Goal: Information Seeking & Learning: Learn about a topic

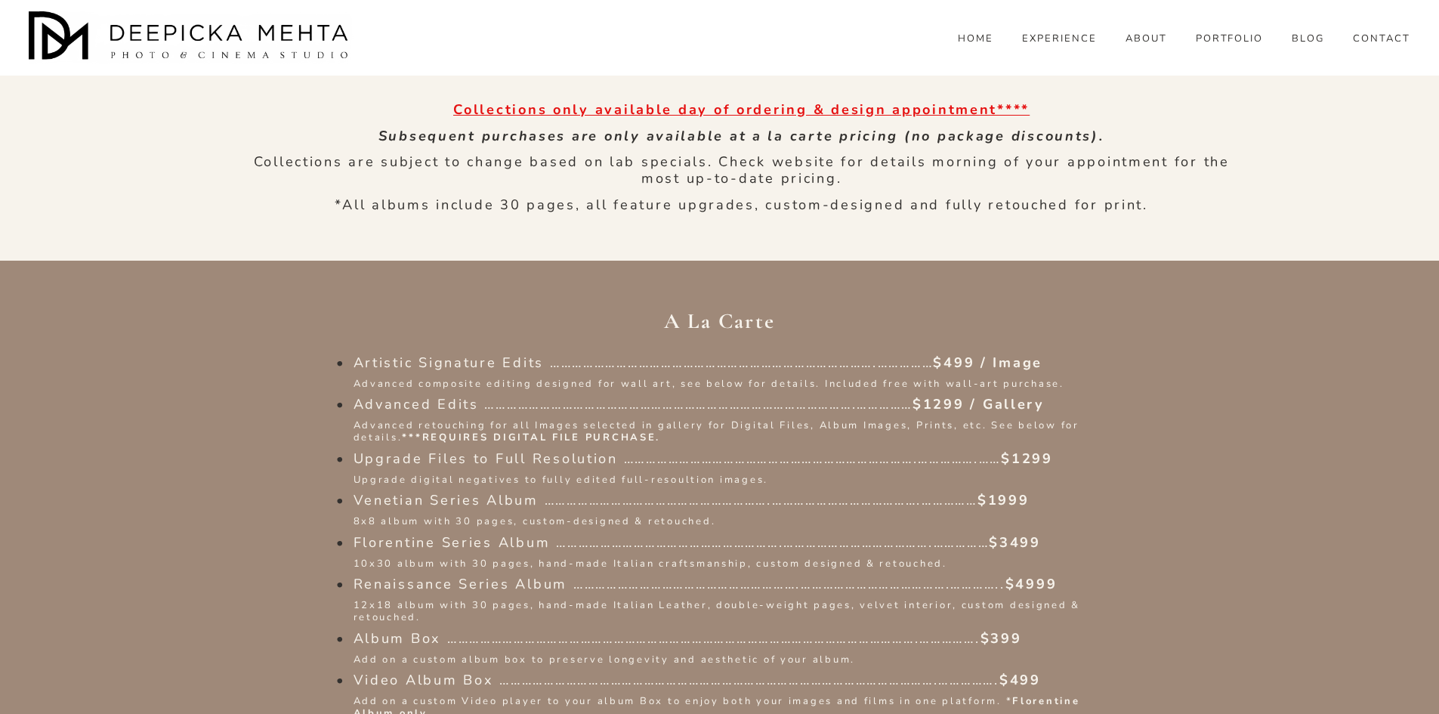
scroll to position [1813, 0]
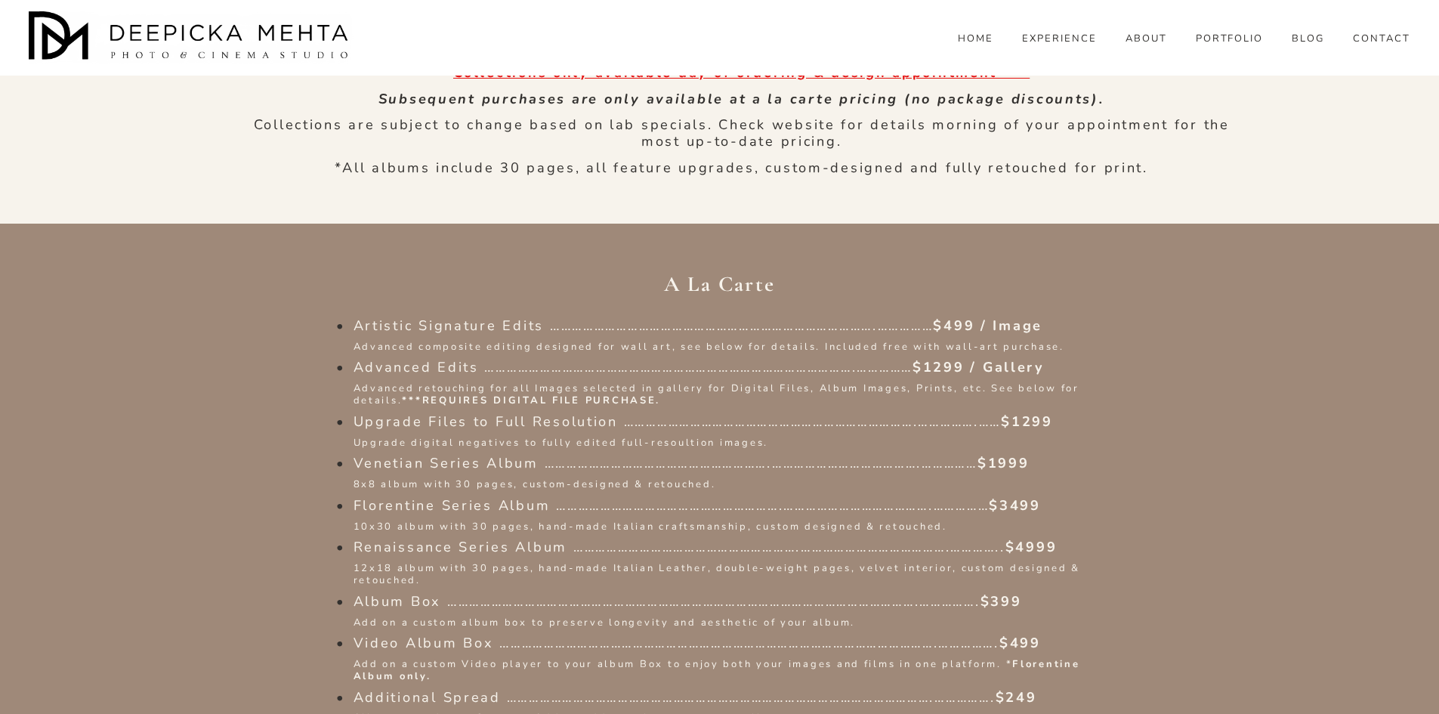
drag, startPoint x: 353, startPoint y: 463, endPoint x: 428, endPoint y: 465, distance: 75.6
drag, startPoint x: 431, startPoint y: 482, endPoint x: 811, endPoint y: 490, distance: 379.4
click at [780, 489] on ul "Artistic Signature Edits …………………………………………………………………………….…………… $499 / Image Advan…" at bounding box center [719, 590] width 793 height 545
click at [861, 492] on ul "Artistic Signature Edits …………………………………………………………………………….…………… $499 / Image Advan…" at bounding box center [719, 590] width 793 height 545
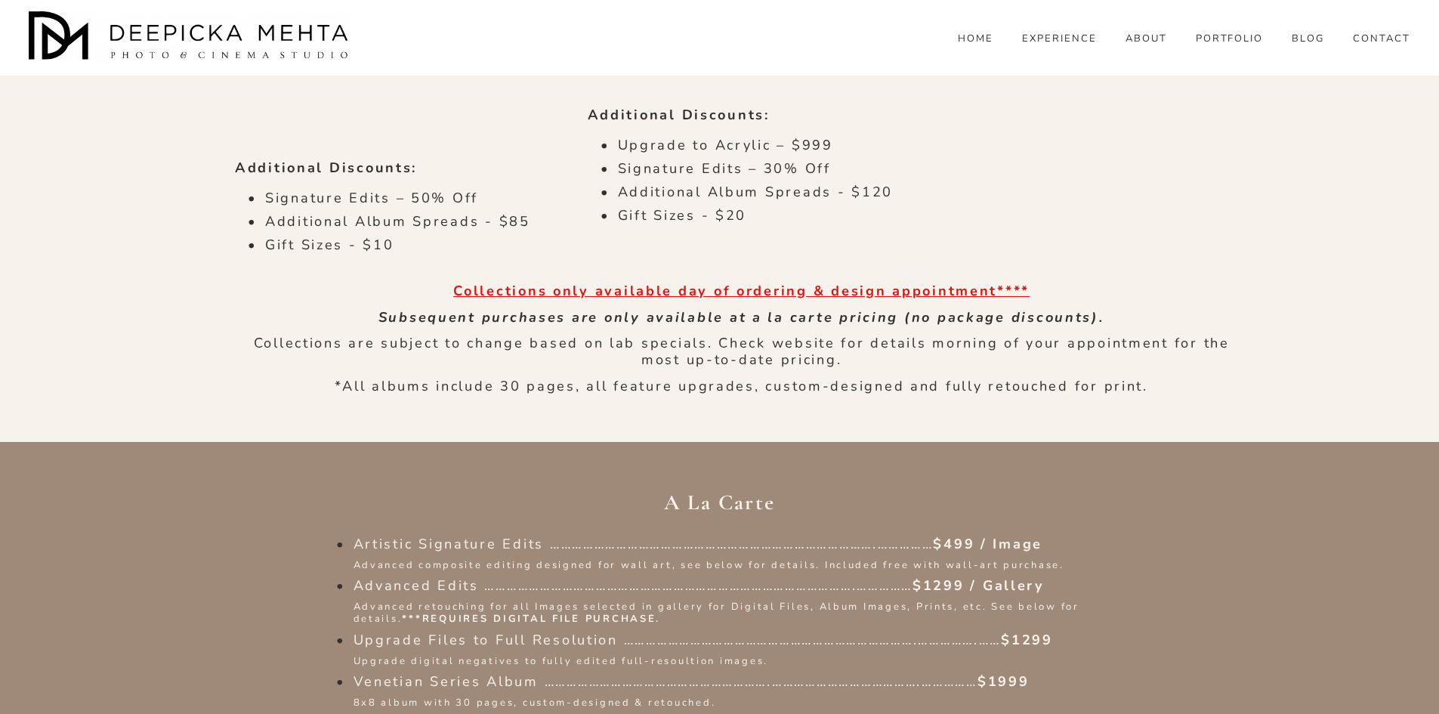
scroll to position [1587, 0]
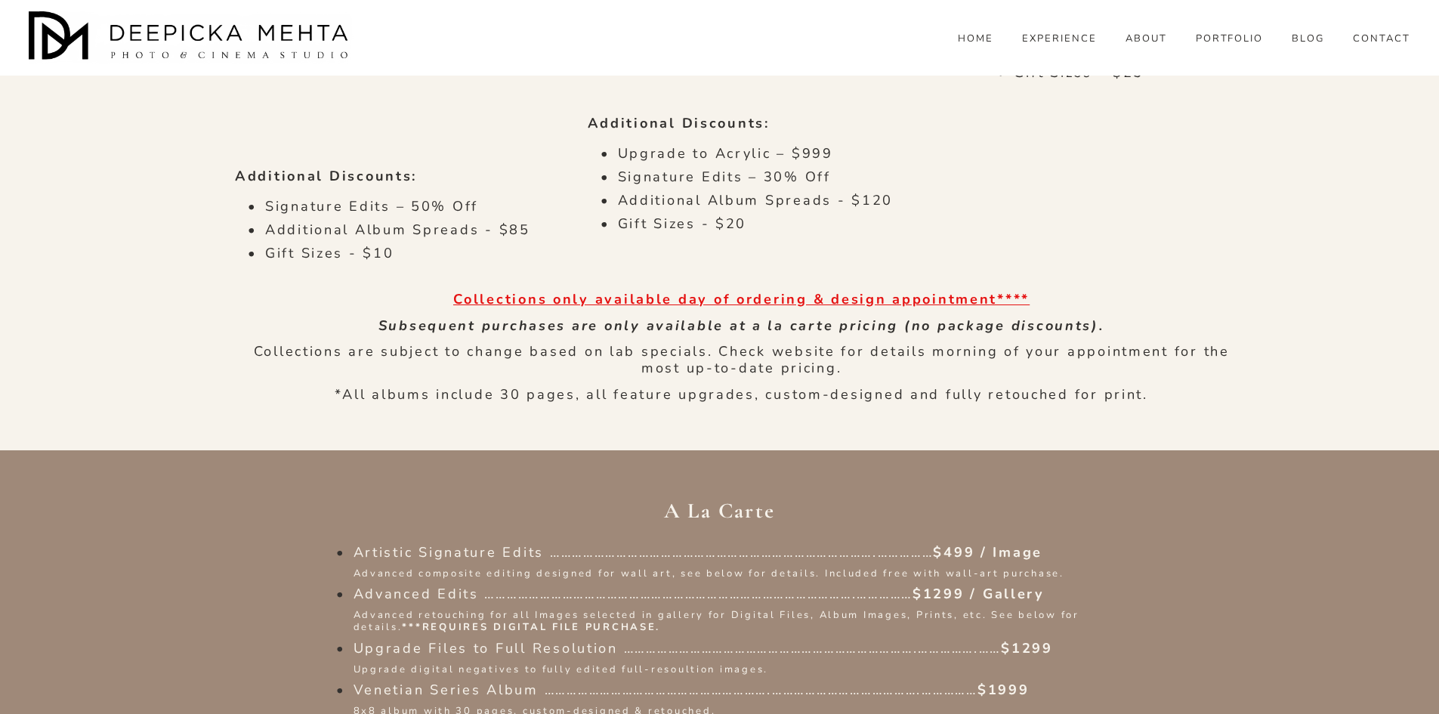
drag, startPoint x: 354, startPoint y: 328, endPoint x: 799, endPoint y: 353, distance: 445.7
click at [799, 641] on li "Upgrade Files to Full Resolution …………………………………………………………………….…………….…… $1299 Upgr…" at bounding box center [735, 659] width 763 height 36
click at [808, 664] on p "Upgrade digital negatives to fully edited full-resoultion images." at bounding box center [735, 670] width 763 height 12
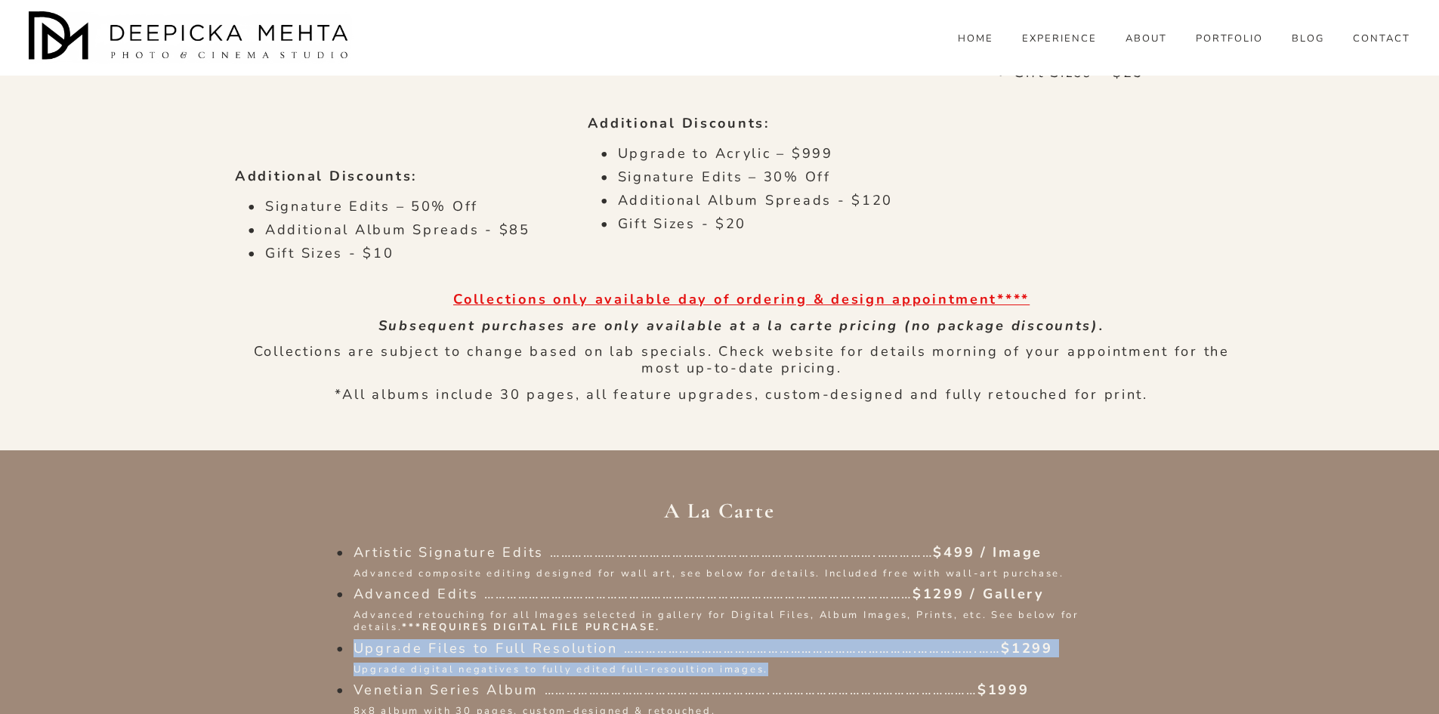
drag, startPoint x: 808, startPoint y: 351, endPoint x: 352, endPoint y: 328, distance: 456.2
click at [354, 641] on li "Upgrade Files to Full Resolution …………………………………………………………………….…………….…… $1299 Upgr…" at bounding box center [735, 659] width 763 height 36
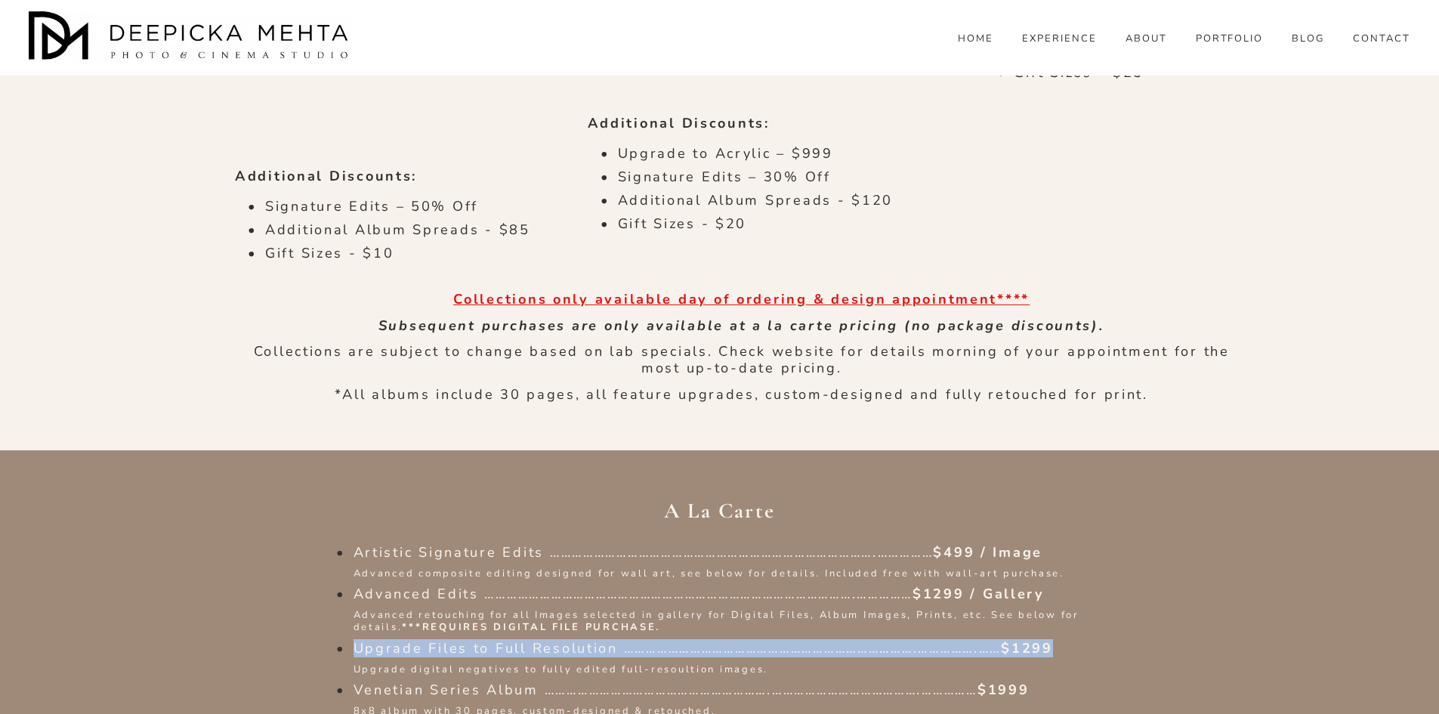
drag, startPoint x: 354, startPoint y: 328, endPoint x: 1102, endPoint y: 334, distance: 748.8
click at [1102, 641] on p "Upgrade Files to Full Resolution …………………………………………………………………….…………….…… $1299" at bounding box center [735, 649] width 763 height 17
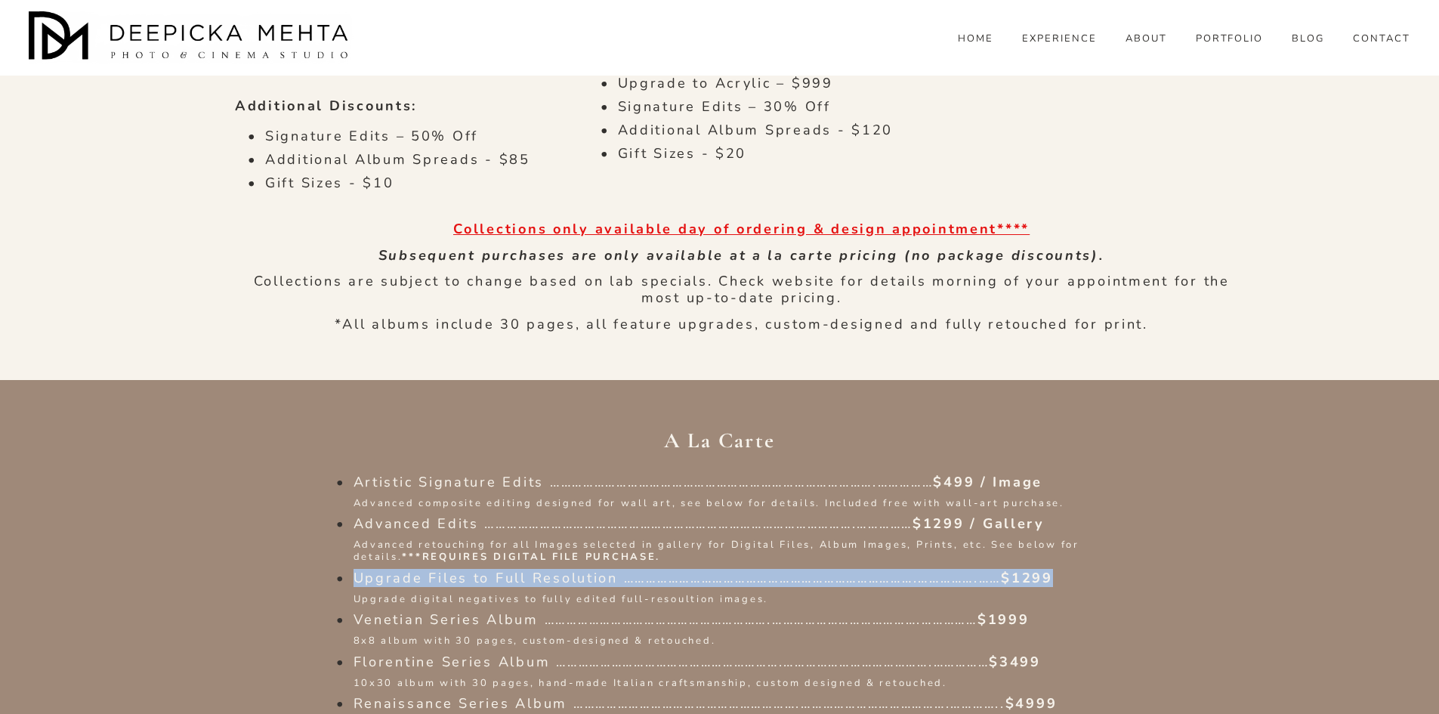
scroll to position [1662, 0]
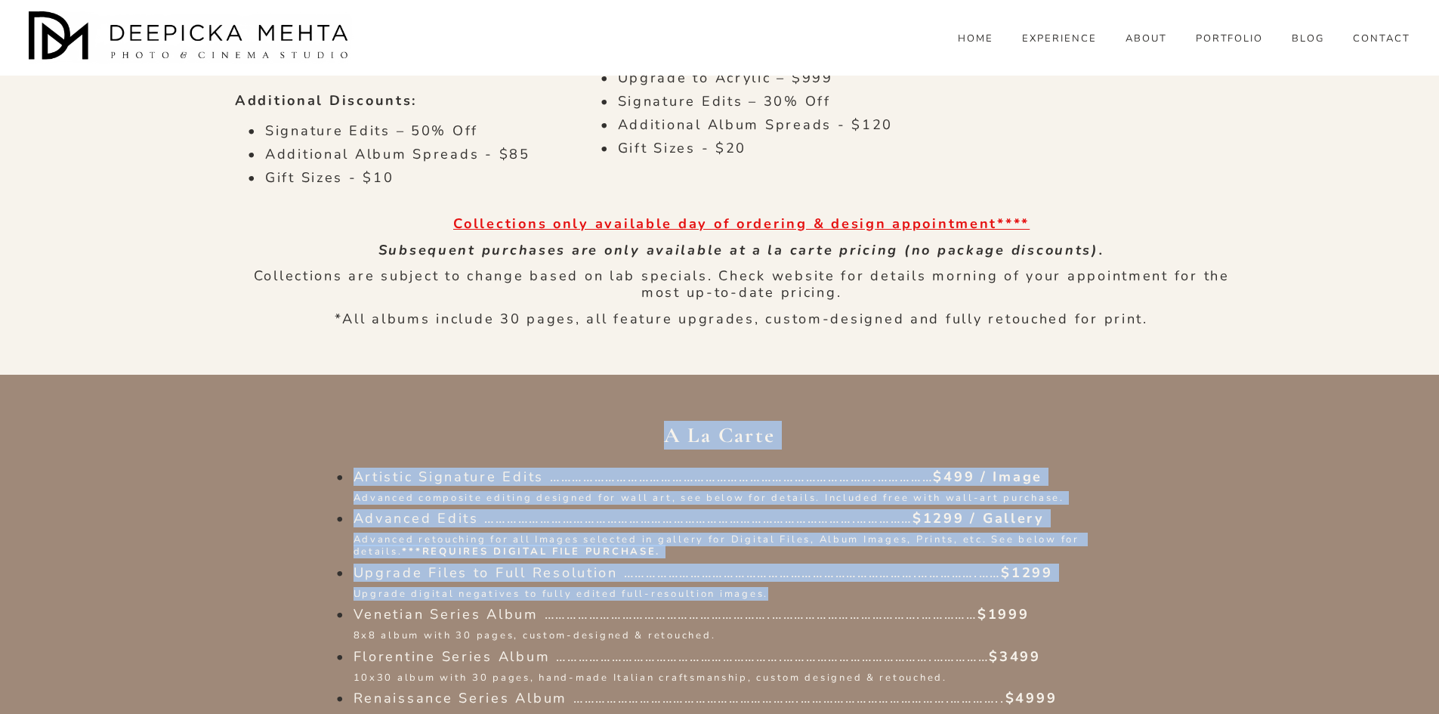
drag, startPoint x: 766, startPoint y: 272, endPoint x: 311, endPoint y: 280, distance: 455.7
click at [311, 280] on div "Heirloom Collection Art Focused $6299 $20,078 Total Value (72% Off) 12” x 18” R…" at bounding box center [719, 579] width 1439 height 2865
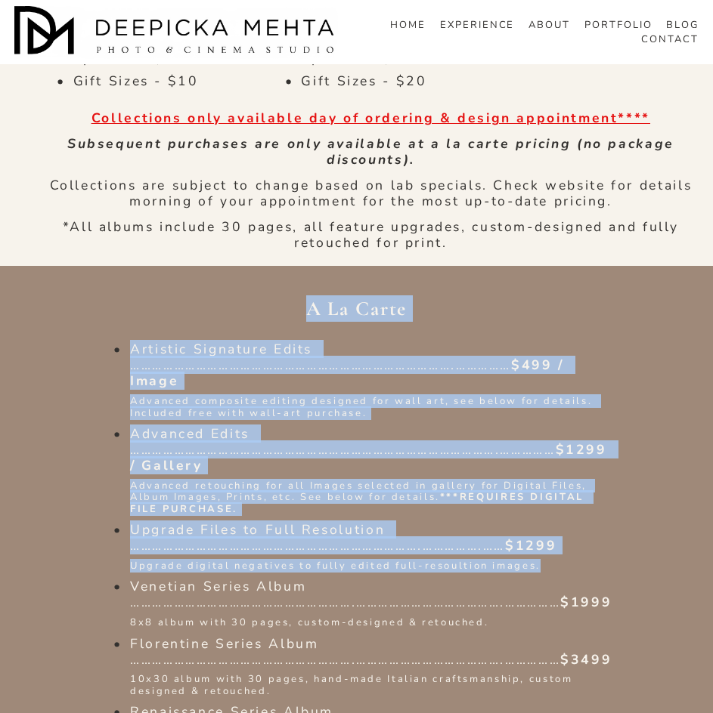
scroll to position [1423, 0]
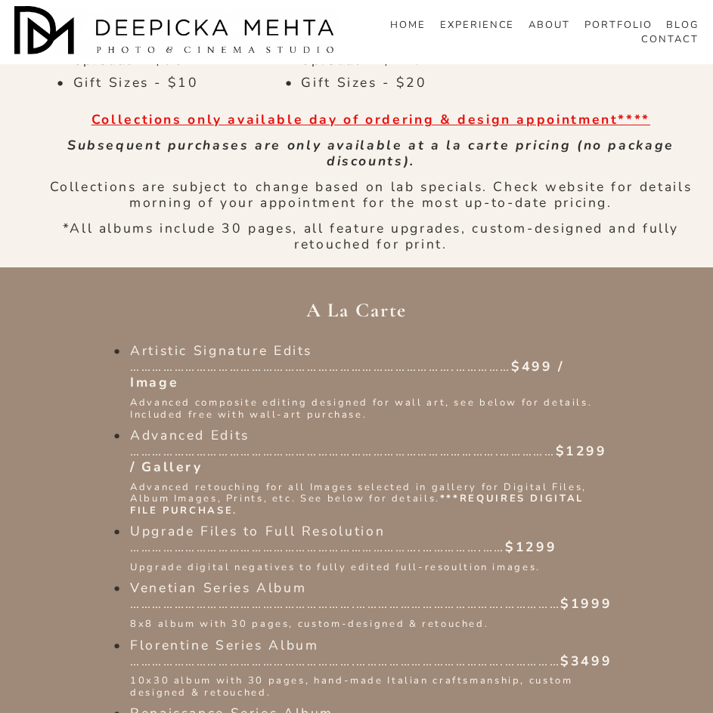
click at [527, 638] on p "Florentine Series Album …………………………………………………….………………………………….…………… $3499" at bounding box center [371, 654] width 483 height 32
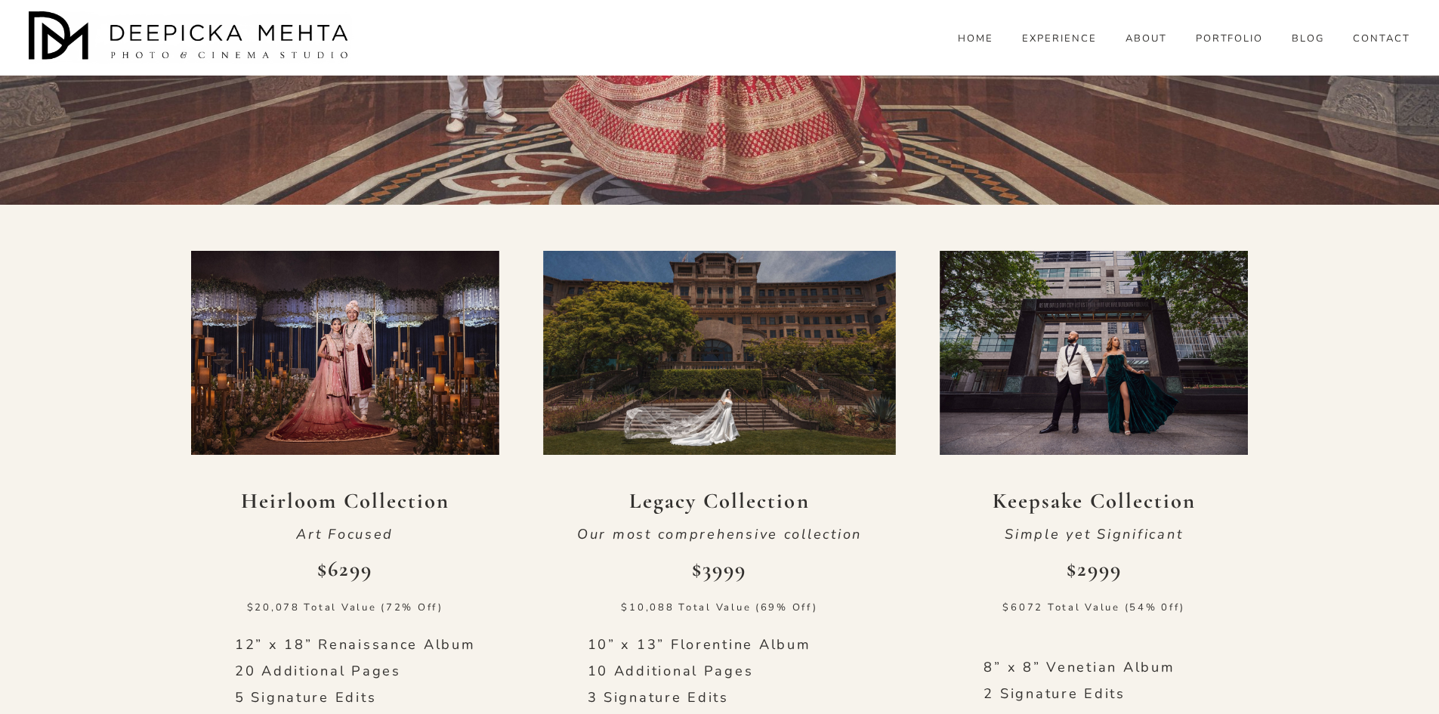
scroll to position [604, 0]
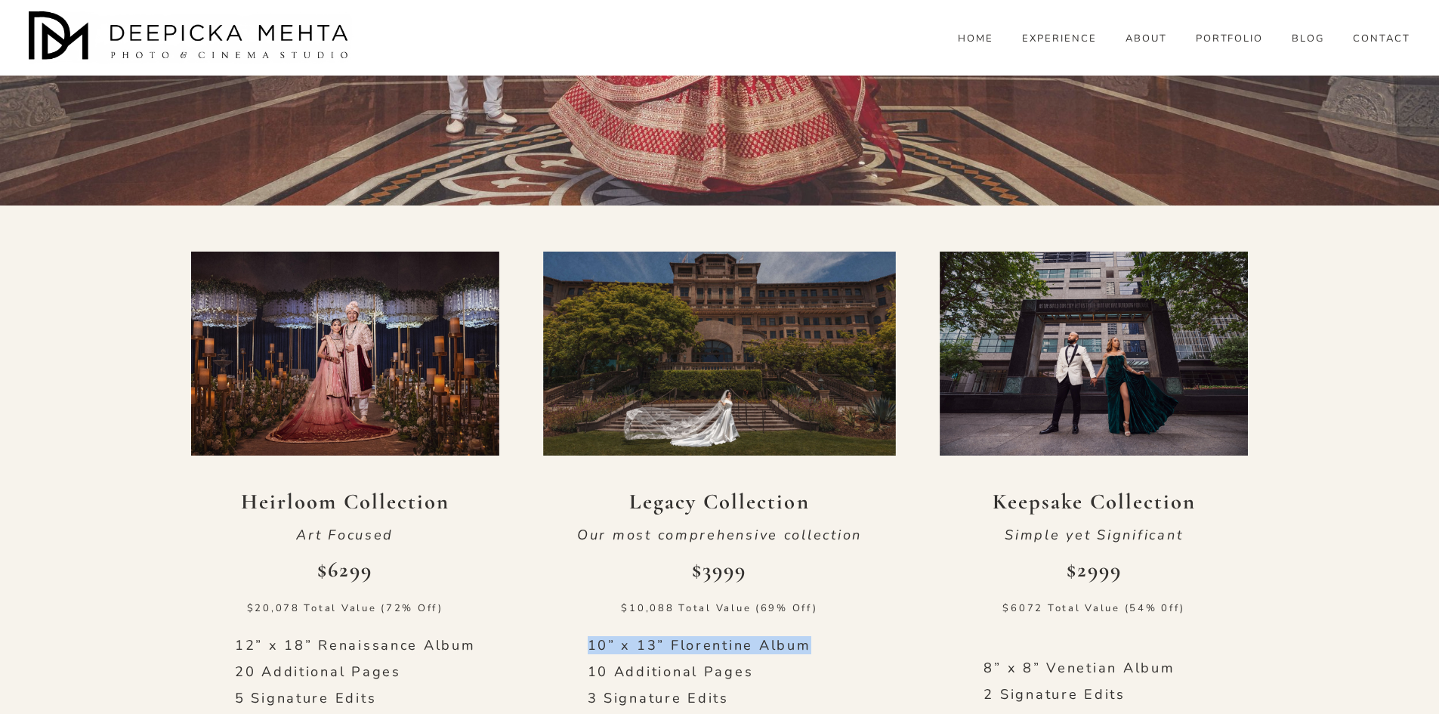
drag, startPoint x: 580, startPoint y: 322, endPoint x: 816, endPoint y: 323, distance: 235.8
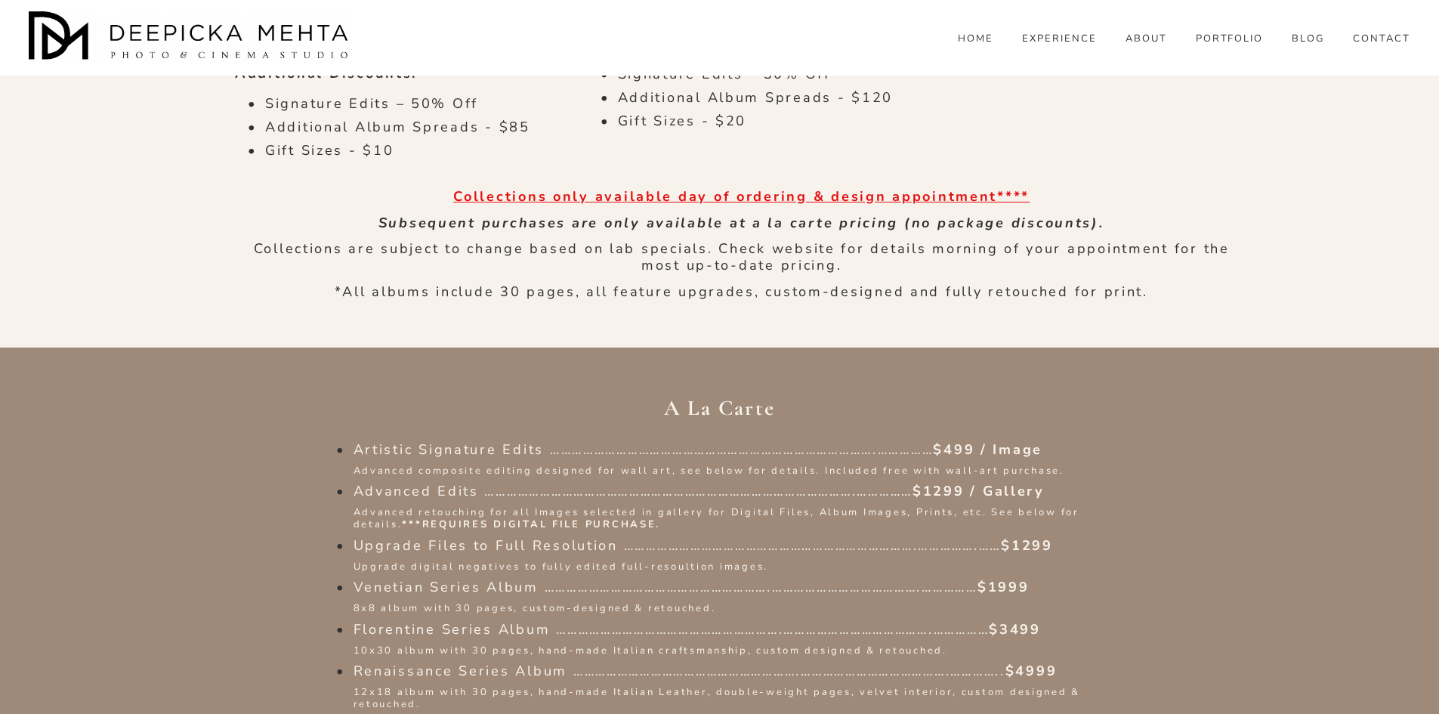
scroll to position [1586, 0]
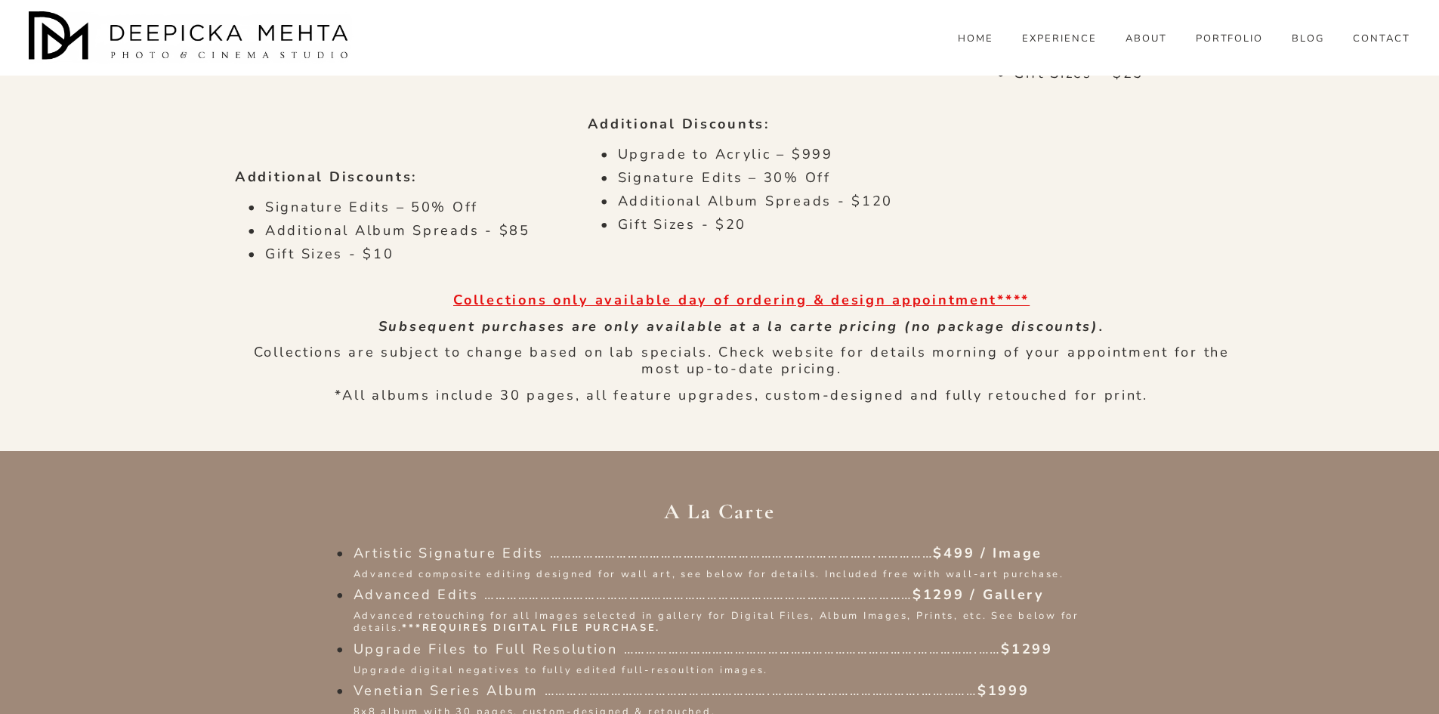
drag, startPoint x: 1019, startPoint y: 410, endPoint x: 1091, endPoint y: 416, distance: 72.9
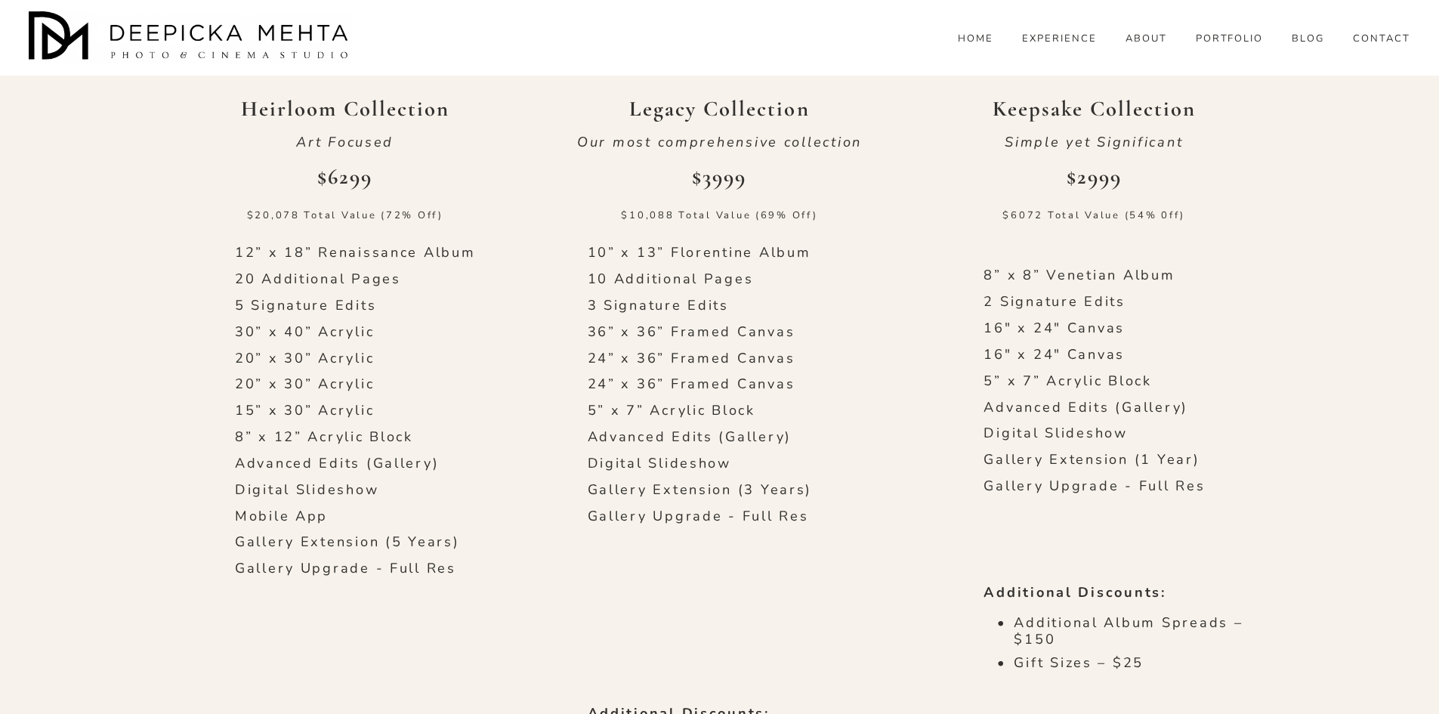
scroll to position [604, 0]
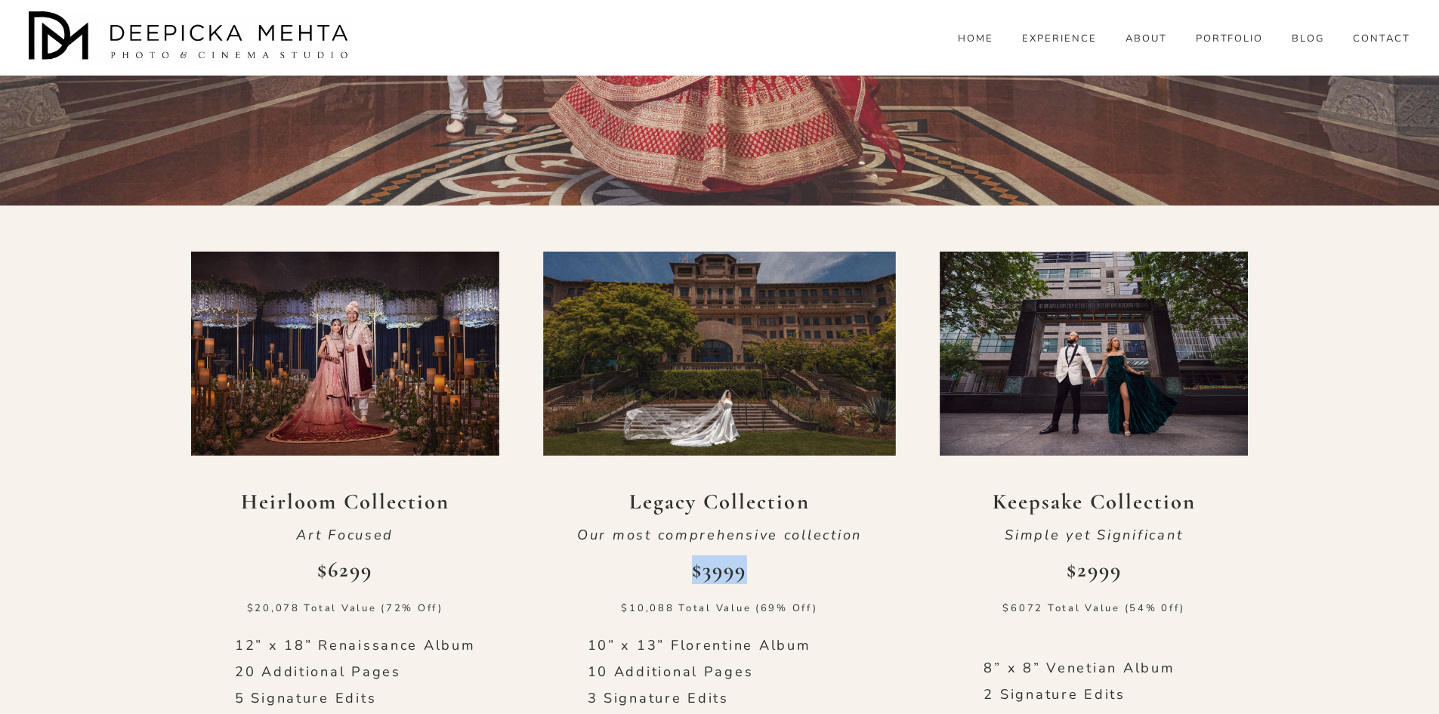
drag, startPoint x: 694, startPoint y: 246, endPoint x: 748, endPoint y: 252, distance: 54.0
click at [748, 555] on h3 "$3999" at bounding box center [719, 569] width 353 height 29
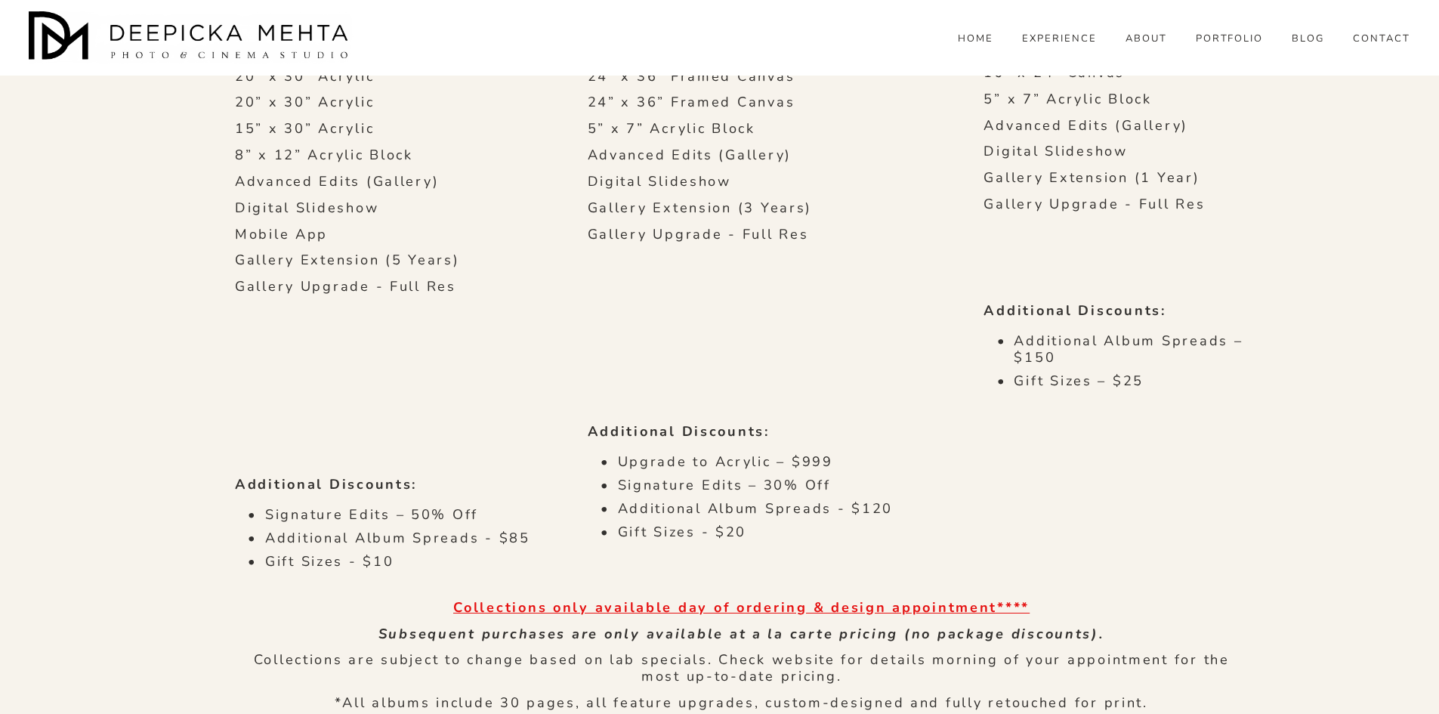
scroll to position [1284, 0]
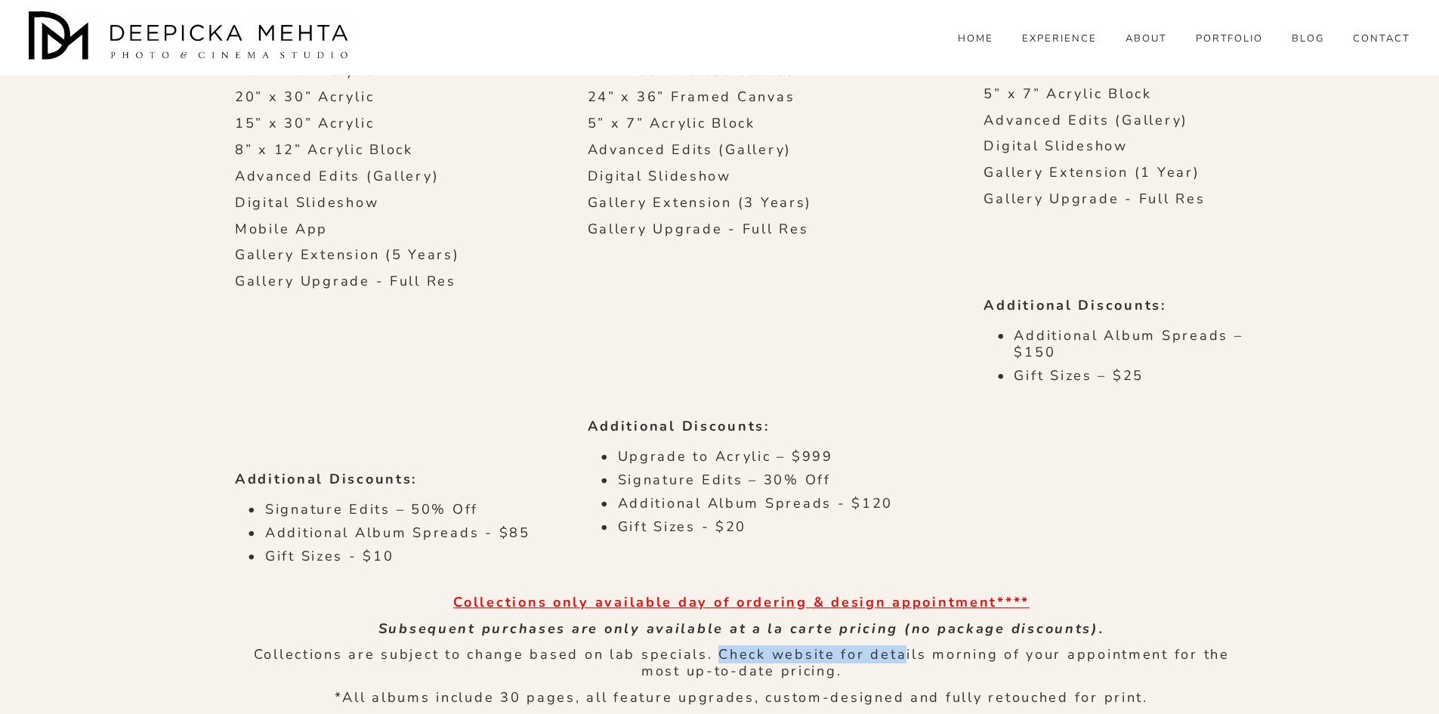
drag, startPoint x: 722, startPoint y: 331, endPoint x: 901, endPoint y: 341, distance: 180.1
click at [901, 647] on p "Collections are subject to change based on lab specials. Check website for deta…" at bounding box center [742, 663] width 1014 height 33
click at [935, 647] on p "Collections are subject to change based on lab specials. Check website for deta…" at bounding box center [742, 663] width 1014 height 33
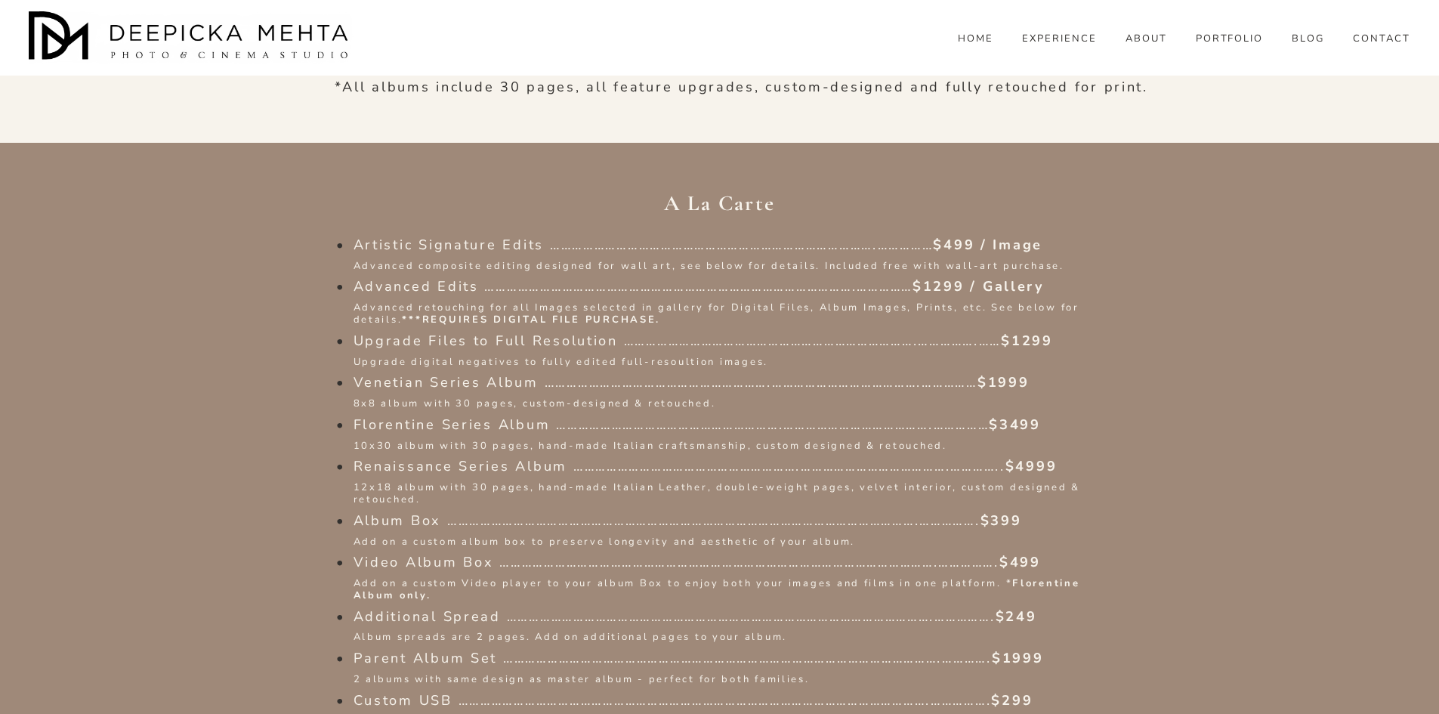
scroll to position [1964, 0]
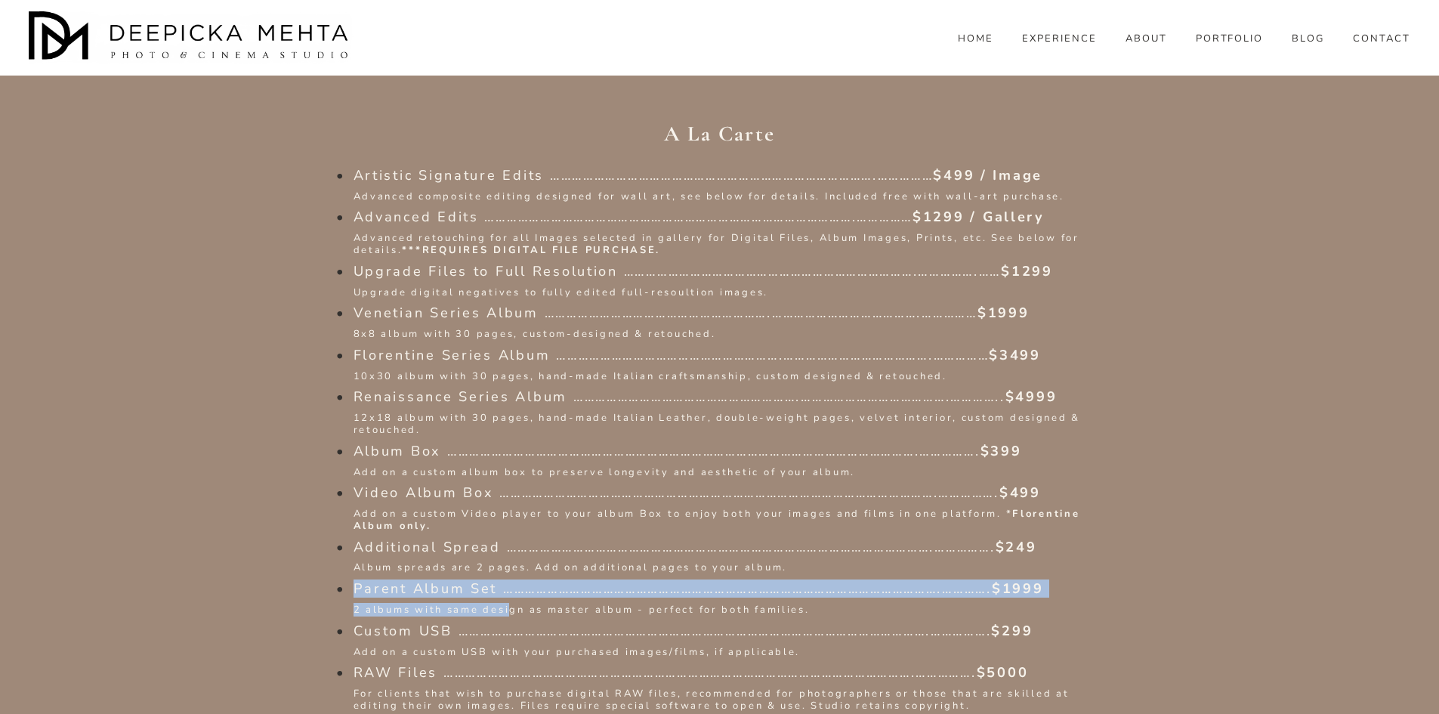
drag, startPoint x: 379, startPoint y: 270, endPoint x: 548, endPoint y: 297, distance: 170.7
click at [509, 581] on li "Parent Album Set ……………………………………………………………………………………………………….…………. $1999 2 albums w…" at bounding box center [735, 599] width 763 height 36
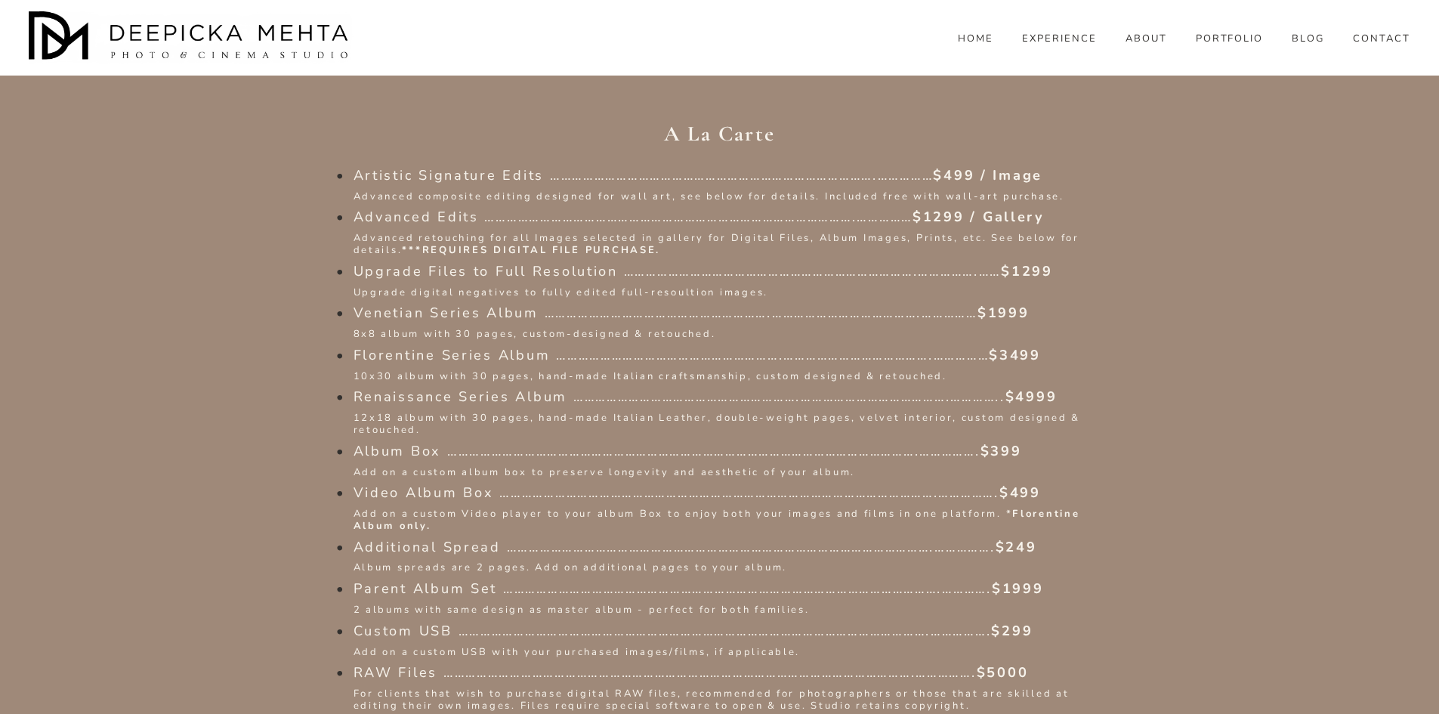
drag, startPoint x: 581, startPoint y: 301, endPoint x: 694, endPoint y: 295, distance: 112.7
click at [584, 622] on span "Custom USB ……………………………………………………………………………………………………………….……………. $299" at bounding box center [694, 631] width 680 height 18
click at [795, 603] on span "2 albums with same design as master album - perfect for both families." at bounding box center [582, 610] width 456 height 14
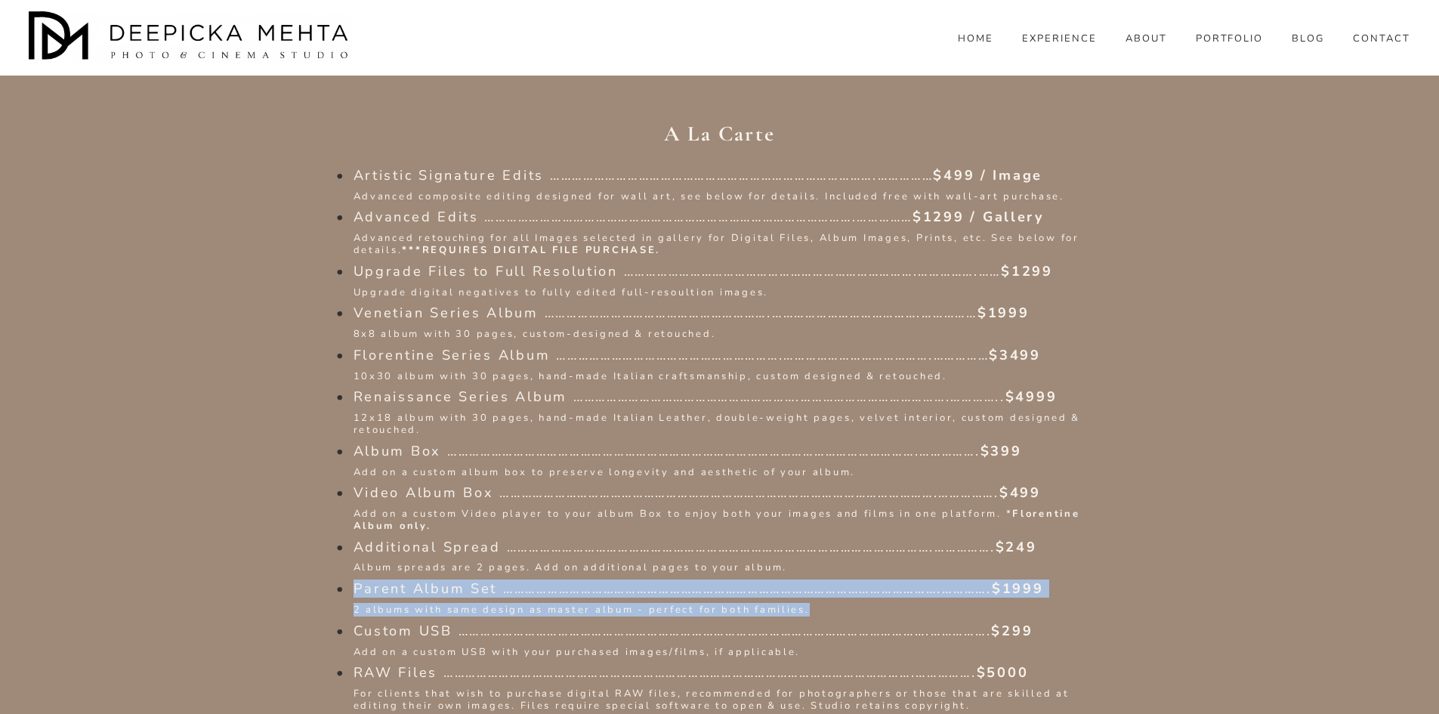
drag, startPoint x: 852, startPoint y: 289, endPoint x: 345, endPoint y: 261, distance: 507.0
click at [354, 581] on li "Parent Album Set ……………………………………………………………………………………………………….…………. $1999 2 albums w…" at bounding box center [735, 599] width 763 height 36
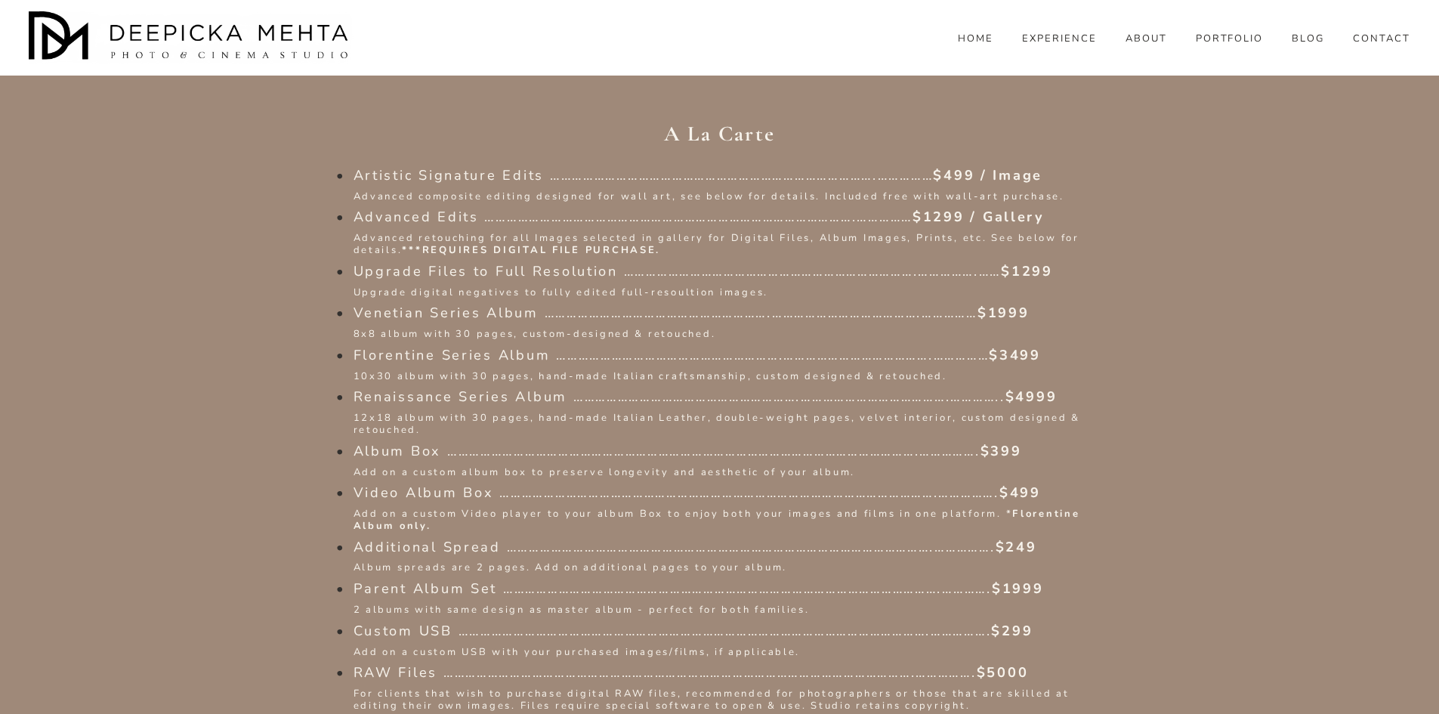
drag, startPoint x: 546, startPoint y: 246, endPoint x: 556, endPoint y: 246, distance: 10.6
click at [546, 561] on span "Album spreads are 2 pages. Add on additional pages to your album." at bounding box center [571, 568] width 434 height 14
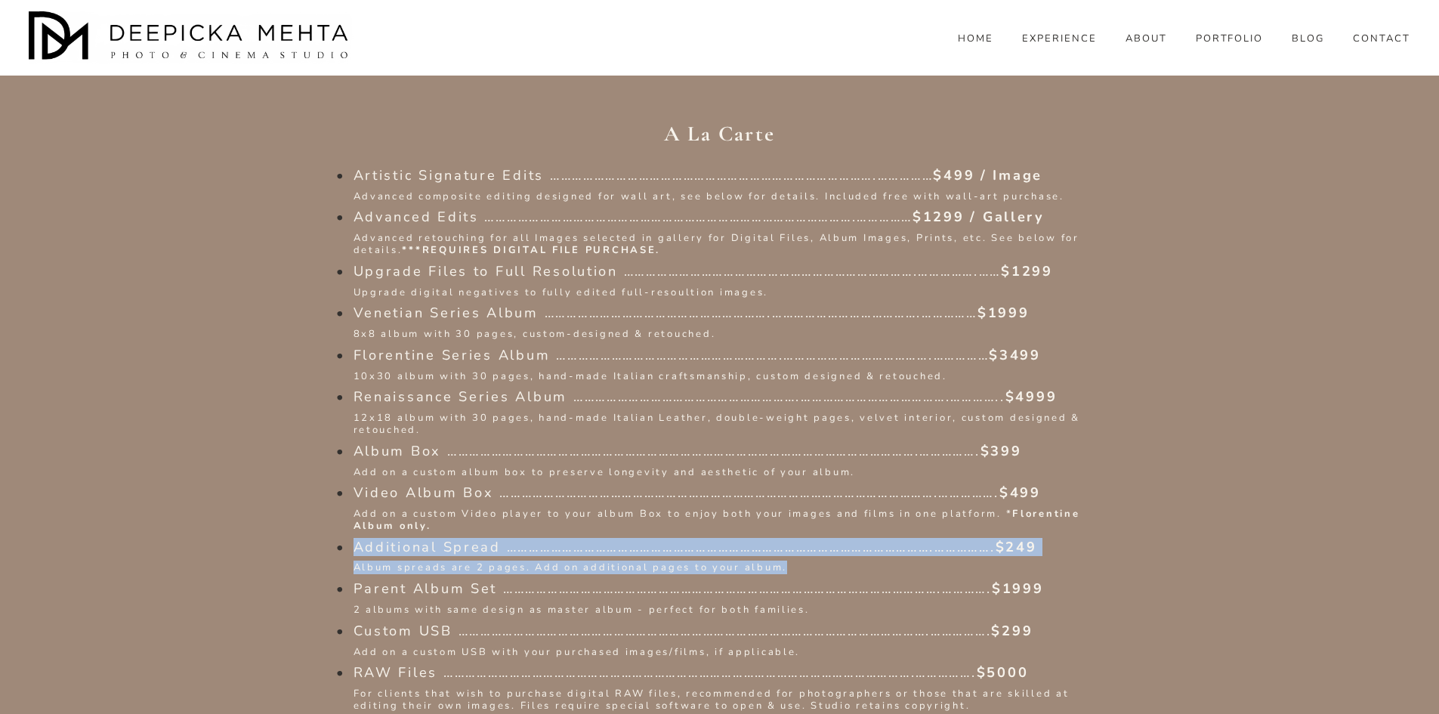
drag, startPoint x: 770, startPoint y: 244, endPoint x: 348, endPoint y: 229, distance: 422.7
click at [354, 540] on li "Additional Spread …………………………………………………………………………………………………….……………. $249 Album spre…" at bounding box center [735, 558] width 763 height 36
click at [869, 562] on p "Album spreads are 2 pages. Add on additional pages to your album." at bounding box center [735, 568] width 763 height 12
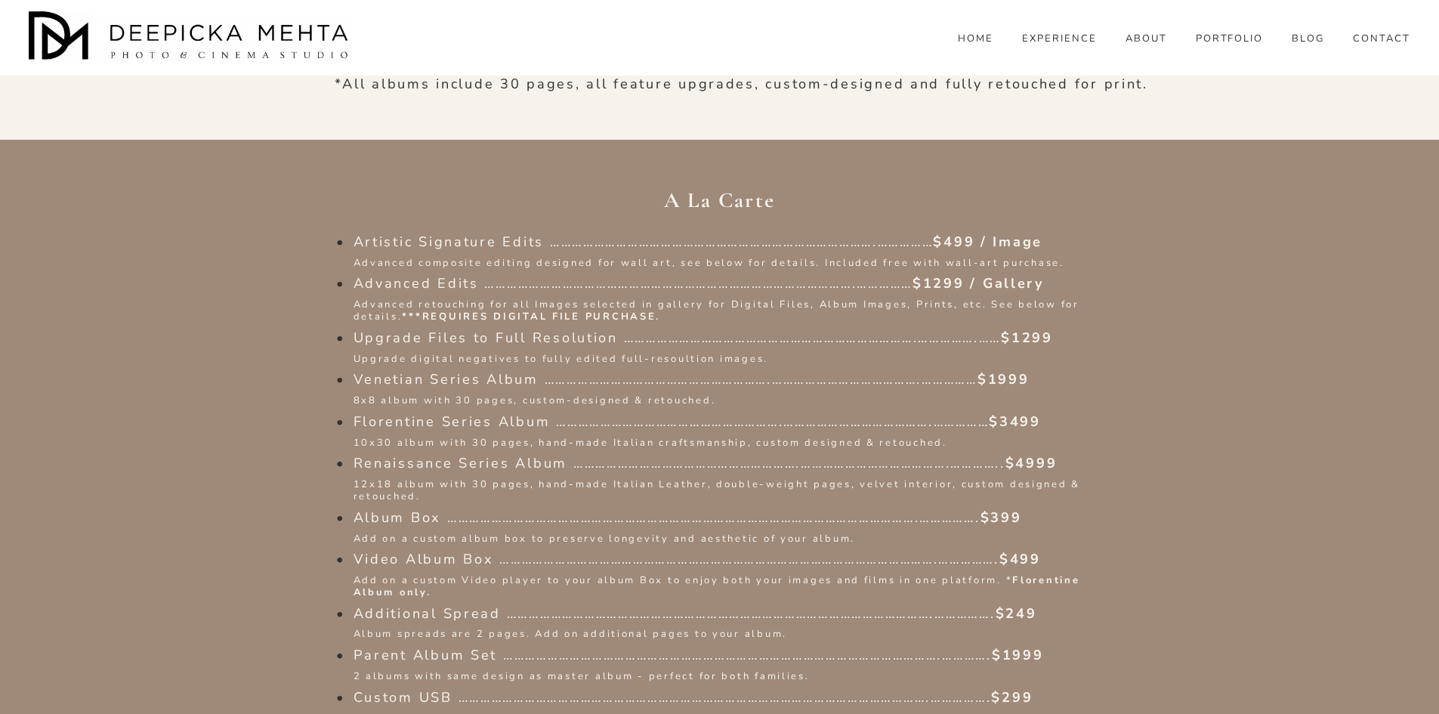
scroll to position [1888, 0]
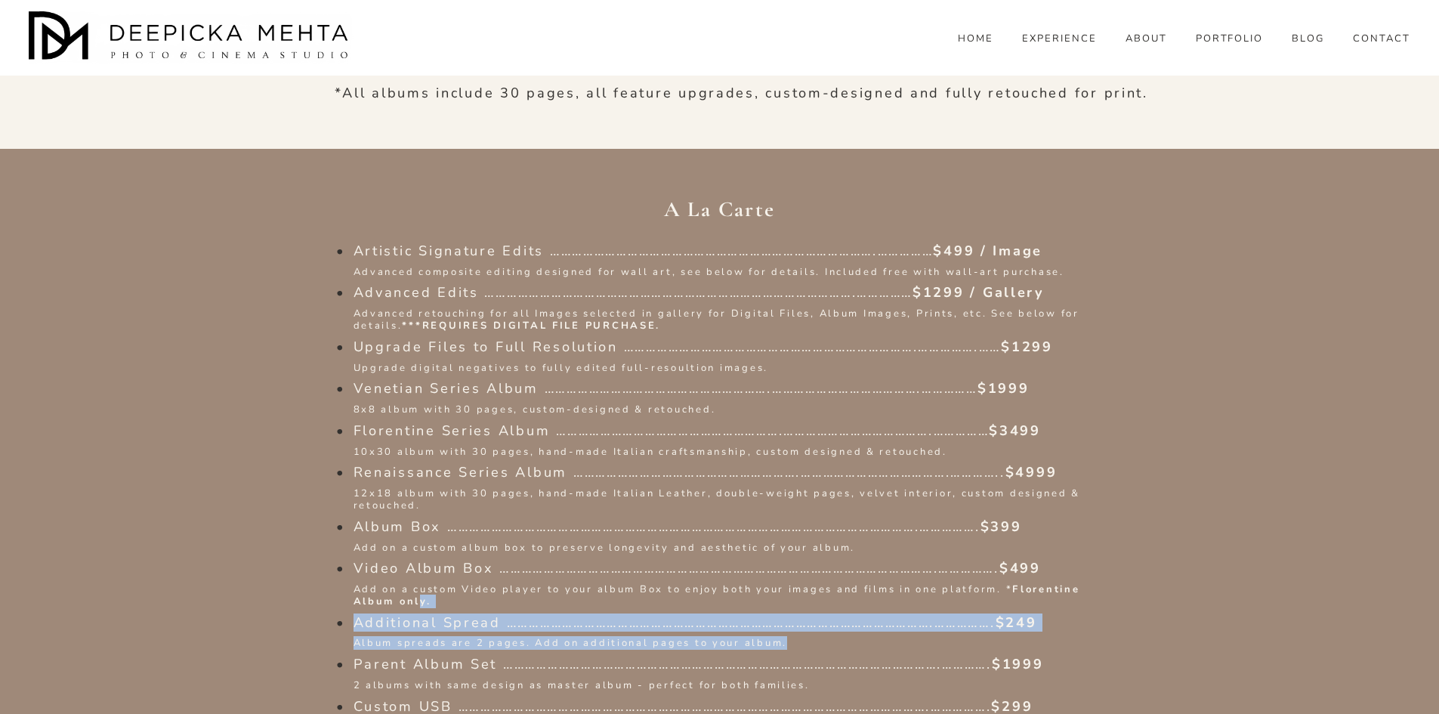
drag, startPoint x: 690, startPoint y: 307, endPoint x: 417, endPoint y: 285, distance: 273.7
click at [417, 285] on ul "Artistic Signature Edits …………………………………………………………………………….…………… $499 / Image Advan…" at bounding box center [719, 515] width 793 height 545
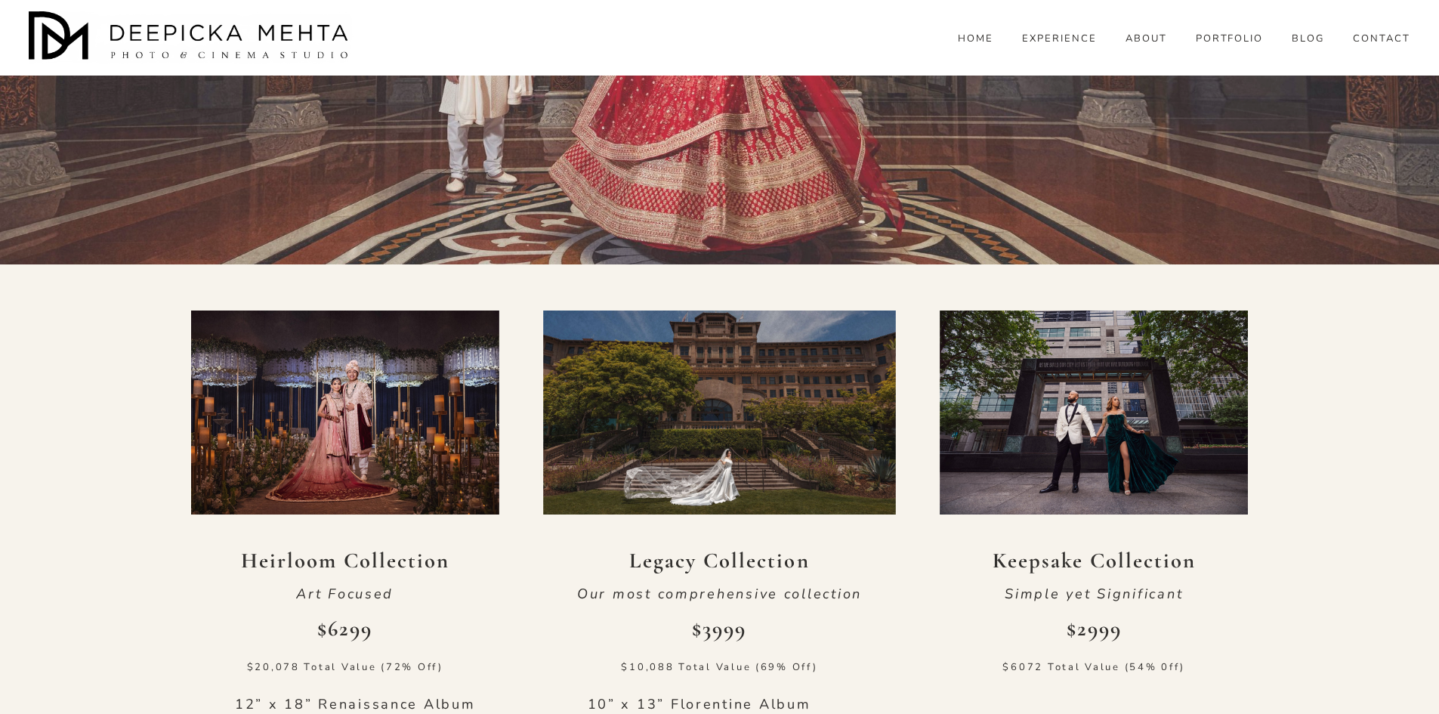
scroll to position [604, 0]
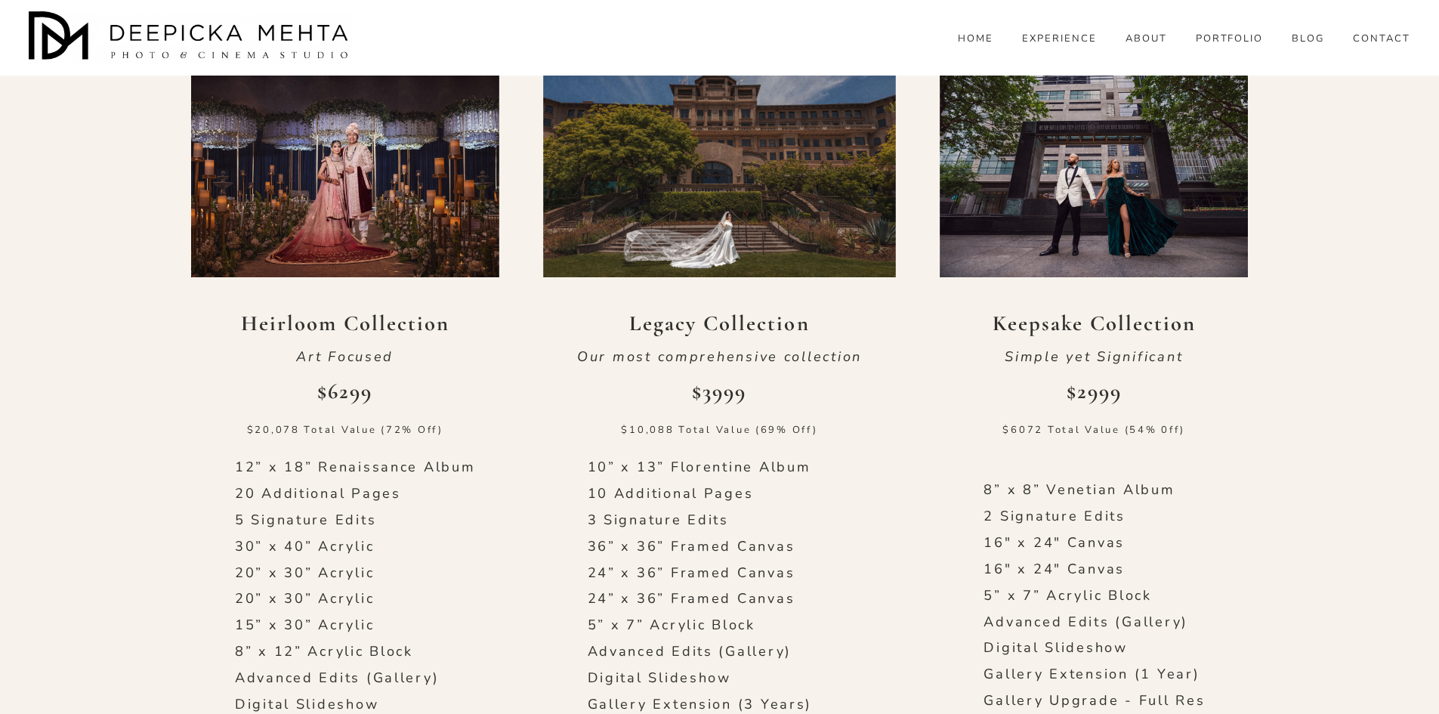
scroll to position [756, 0]
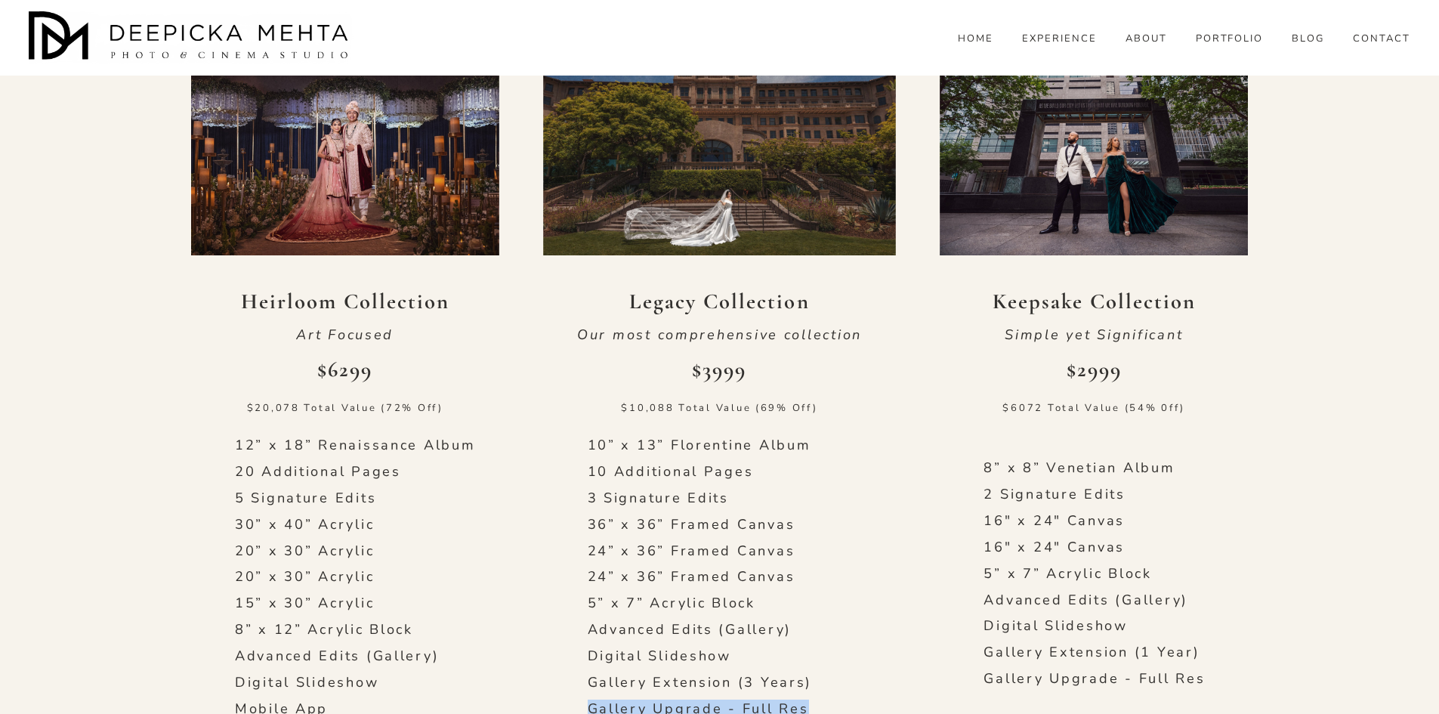
drag, startPoint x: 586, startPoint y: 434, endPoint x: 808, endPoint y: 435, distance: 222.1
click at [816, 701] on p "Gallery Upgrade - Full Res" at bounding box center [720, 709] width 264 height 17
drag, startPoint x: 808, startPoint y: 434, endPoint x: 579, endPoint y: 434, distance: 229.7
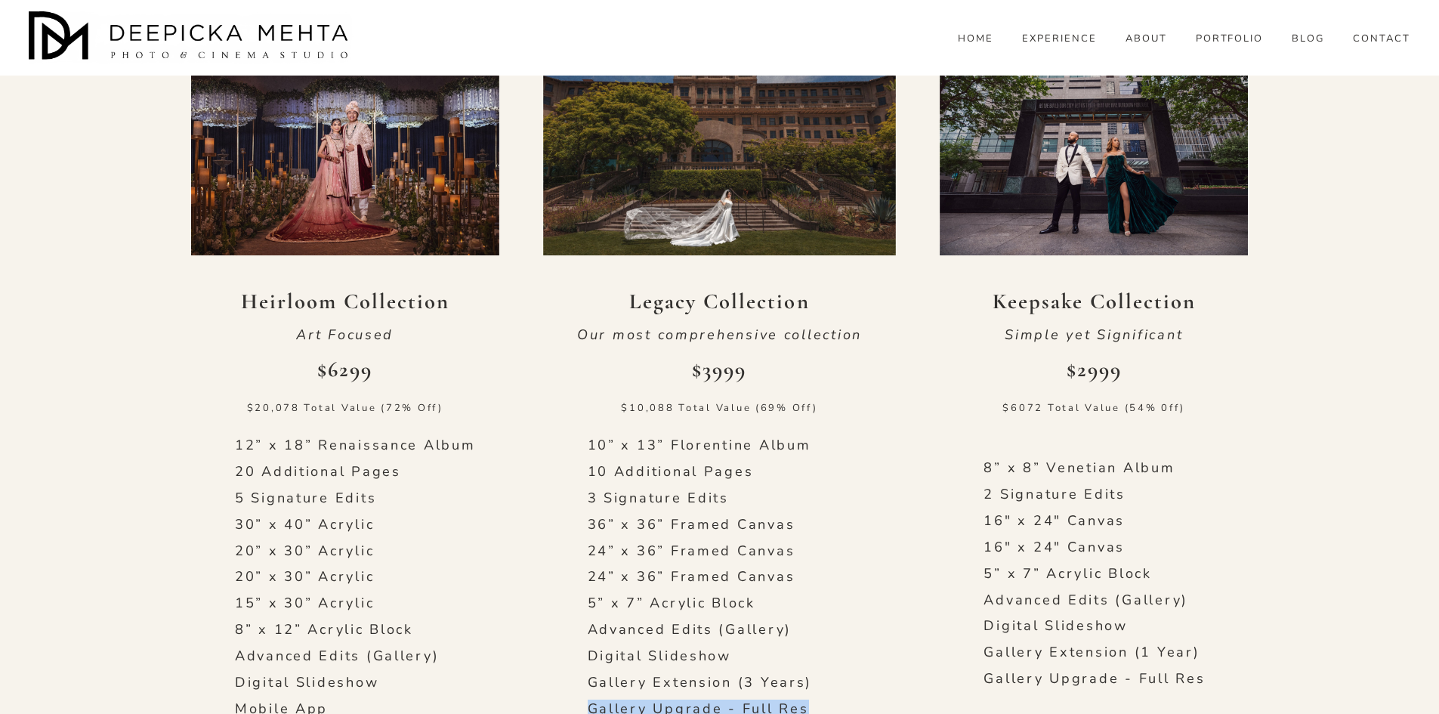
click at [768, 456] on div "10” x 13” [PERSON_NAME] Album 10 Additional Pages 3 Signature Edits 36” x 36” F…" at bounding box center [720, 664] width 264 height 455
drag, startPoint x: 812, startPoint y: 435, endPoint x: 576, endPoint y: 440, distance: 236.5
click at [642, 476] on div "10” x 13” [PERSON_NAME] Album 10 Additional Pages 3 Signature Edits 36” x 36” F…" at bounding box center [720, 664] width 264 height 455
drag, startPoint x: 804, startPoint y: 434, endPoint x: 582, endPoint y: 447, distance: 222.5
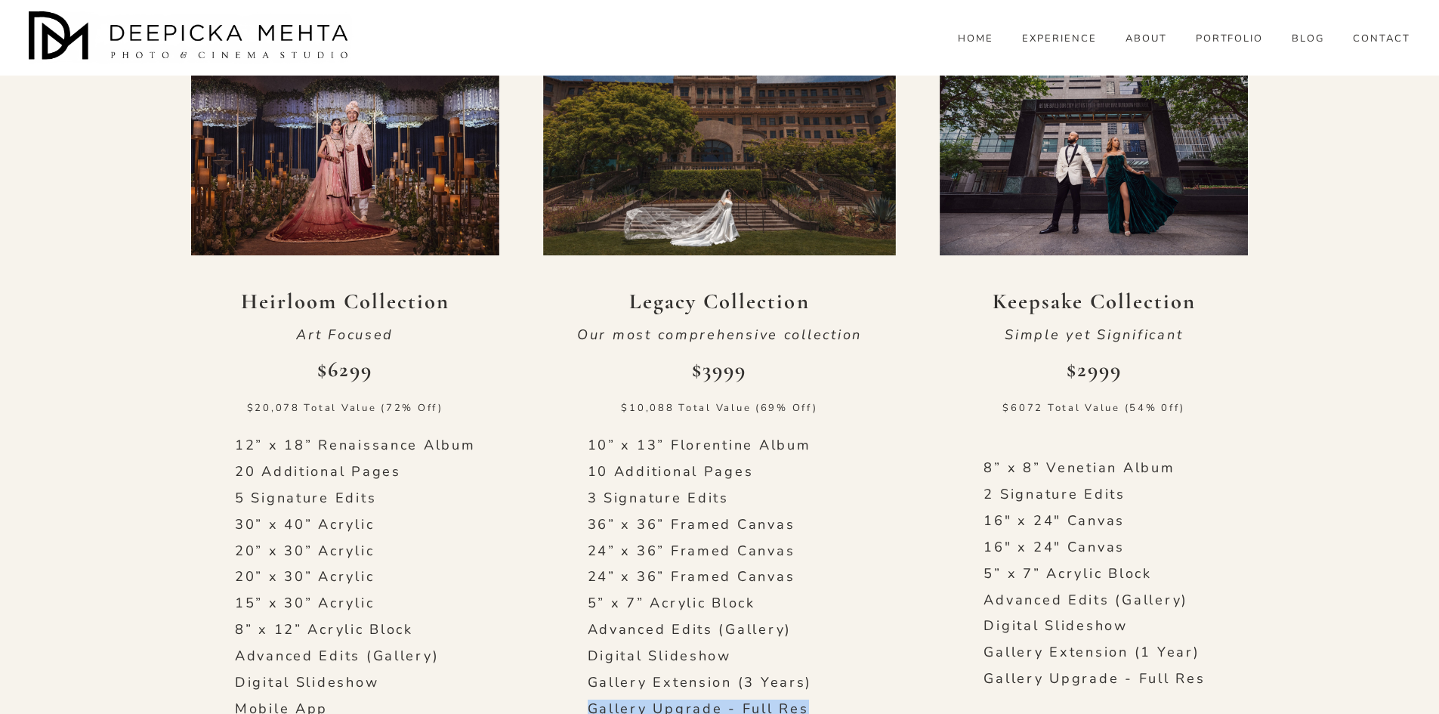
click at [728, 466] on div "10” x 13” [PERSON_NAME] Album 10 Additional Pages 3 Signature Edits 36” x 36” F…" at bounding box center [720, 664] width 264 height 455
drag, startPoint x: 804, startPoint y: 434, endPoint x: 586, endPoint y: 468, distance: 221.0
click at [603, 464] on div "10” x 13” [PERSON_NAME] Album 10 Additional Pages 3 Signature Edits 36” x 36” F…" at bounding box center [720, 664] width 264 height 455
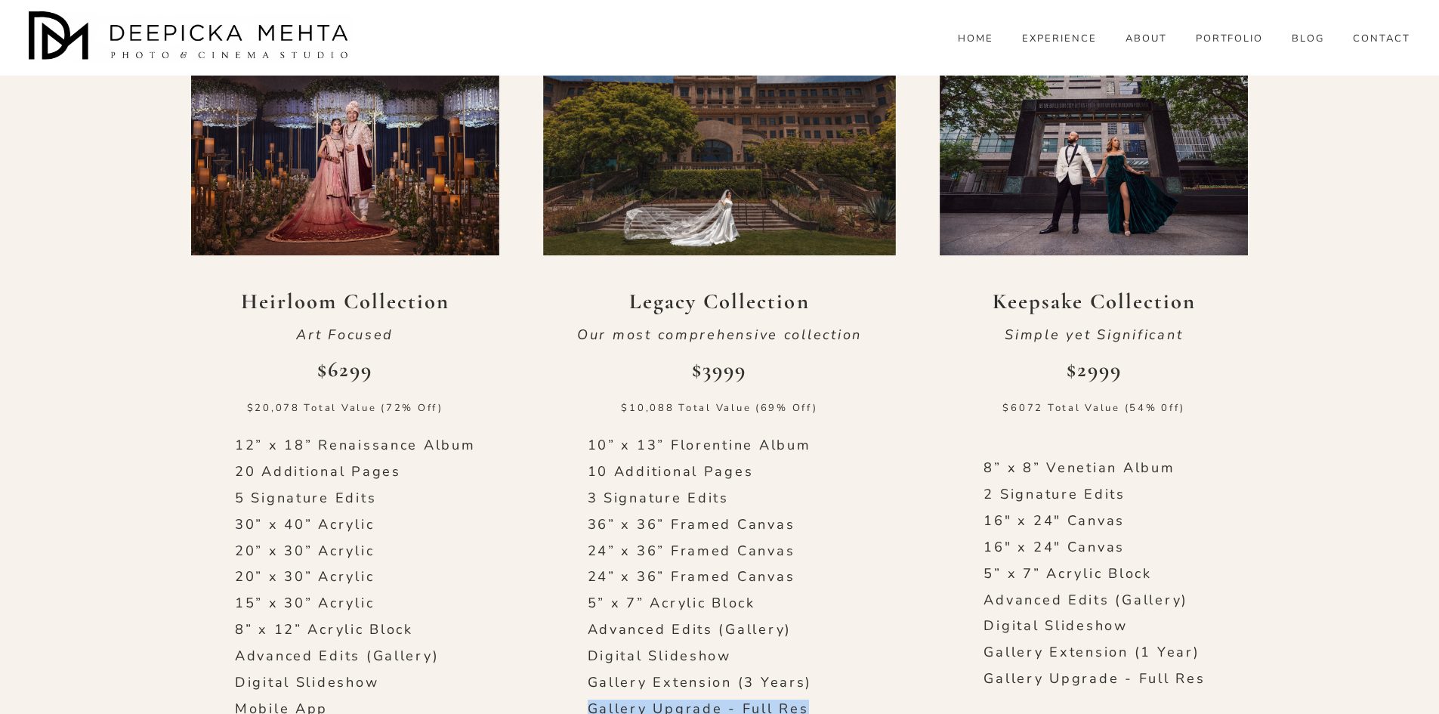
drag, startPoint x: 811, startPoint y: 434, endPoint x: 584, endPoint y: 443, distance: 226.8
click at [803, 437] on div "10” x 13” [PERSON_NAME] Album 10 Additional Pages 3 Signature Edits 36” x 36” F…" at bounding box center [720, 577] width 264 height 280
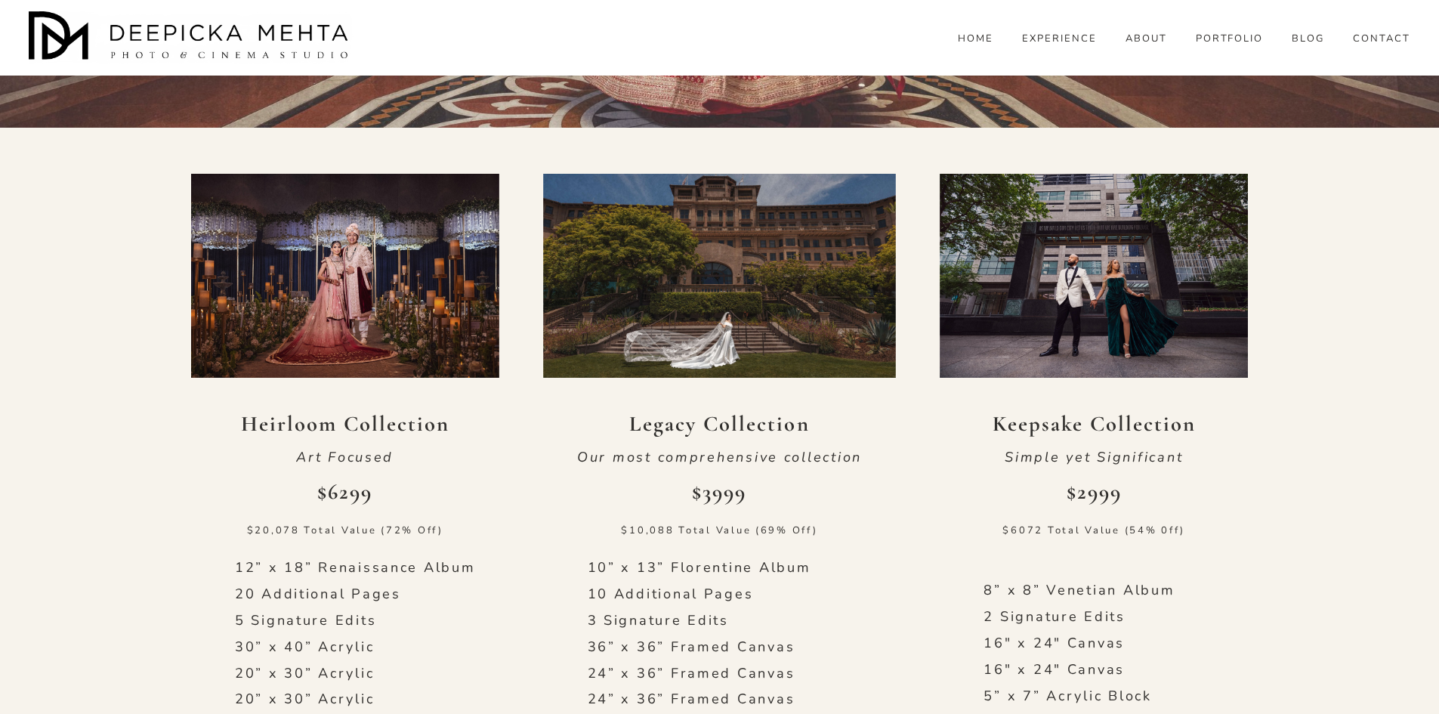
scroll to position [680, 0]
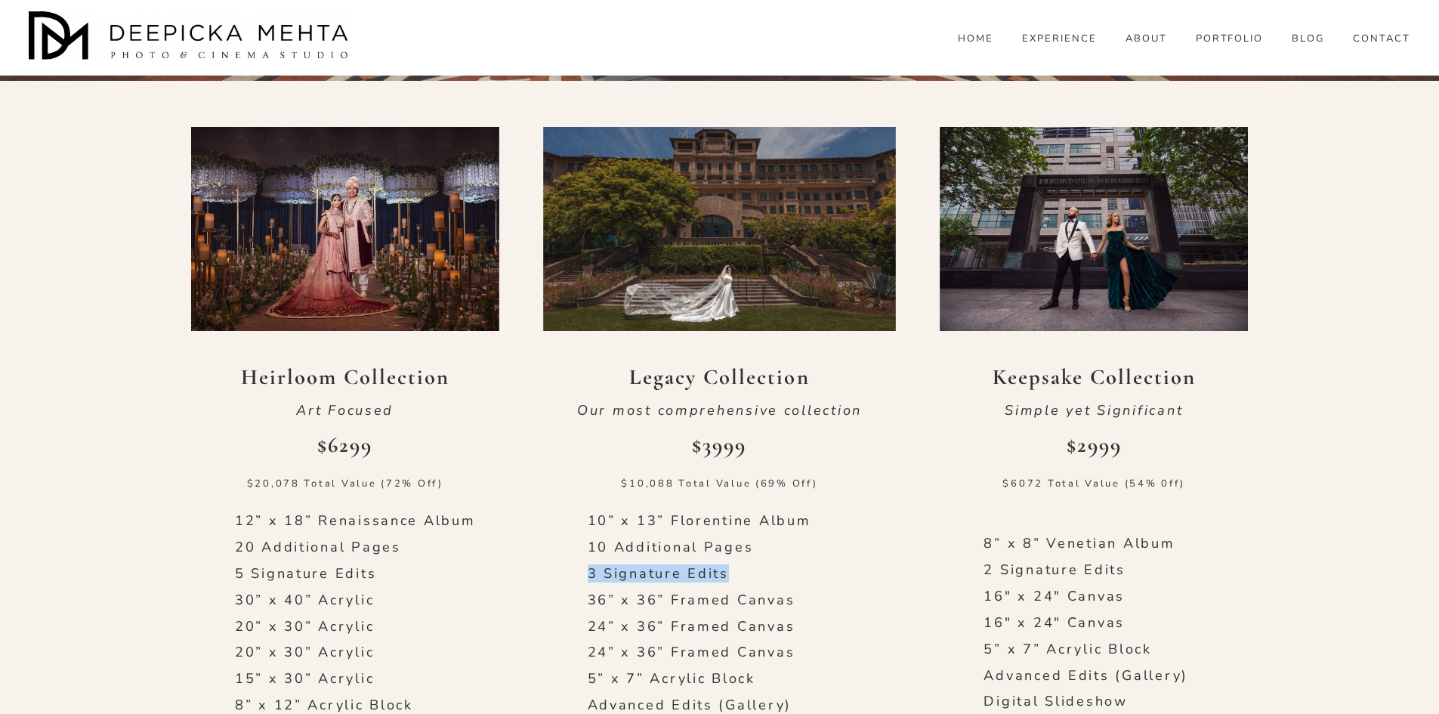
drag, startPoint x: 587, startPoint y: 304, endPoint x: 739, endPoint y: 301, distance: 151.9
click at [739, 566] on p "3 Signature Edits" at bounding box center [720, 574] width 264 height 17
drag, startPoint x: 744, startPoint y: 298, endPoint x: 579, endPoint y: 298, distance: 165.5
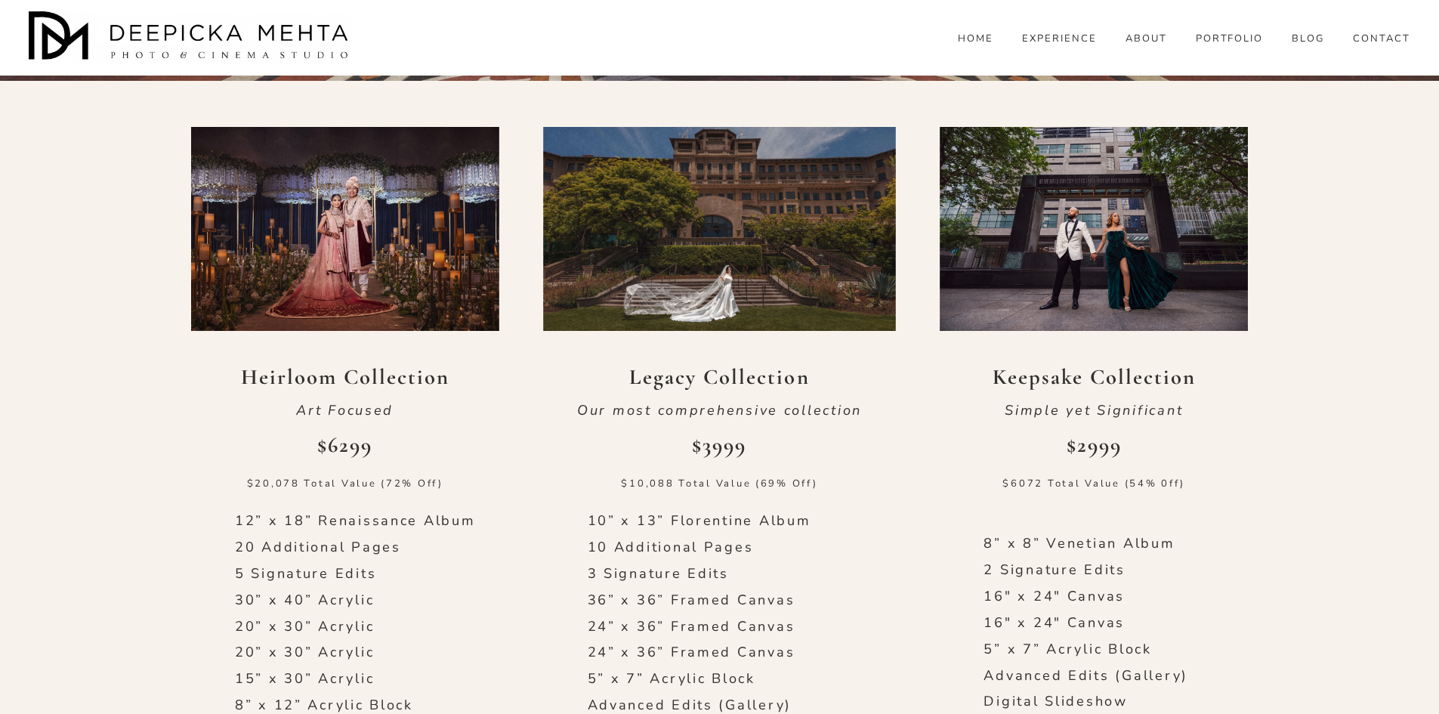
click at [765, 513] on div "10” x 13” [PERSON_NAME] Album 10 Additional Pages 3 Signature Edits 36” x 36” F…" at bounding box center [720, 653] width 264 height 280
drag, startPoint x: 785, startPoint y: 518, endPoint x: 583, endPoint y: 508, distance: 202.7
drag, startPoint x: 585, startPoint y: 480, endPoint x: 819, endPoint y: 504, distance: 235.5
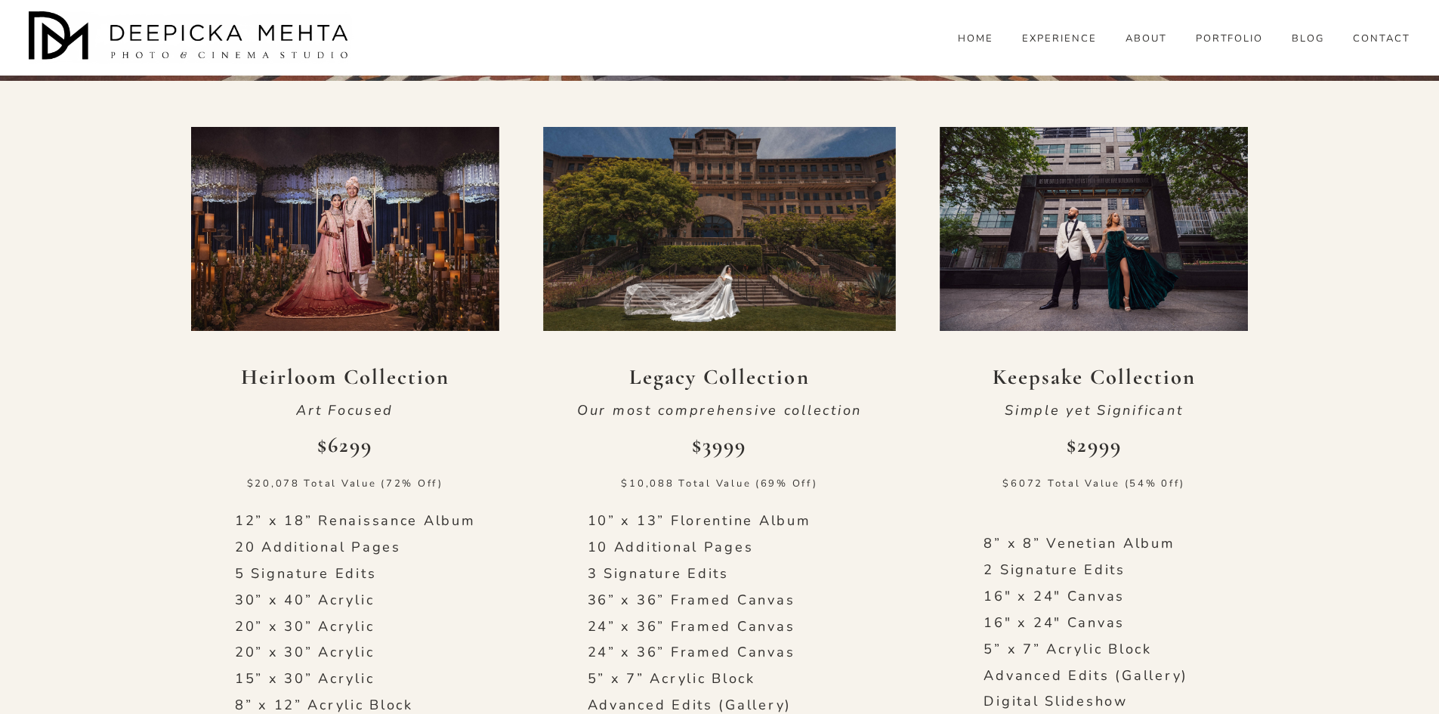
drag, startPoint x: 828, startPoint y: 484, endPoint x: 578, endPoint y: 480, distance: 250.1
click at [815, 513] on div "10” x 13” [PERSON_NAME] Album 10 Additional Pages 3 Signature Edits 36” x 36” F…" at bounding box center [720, 653] width 264 height 280
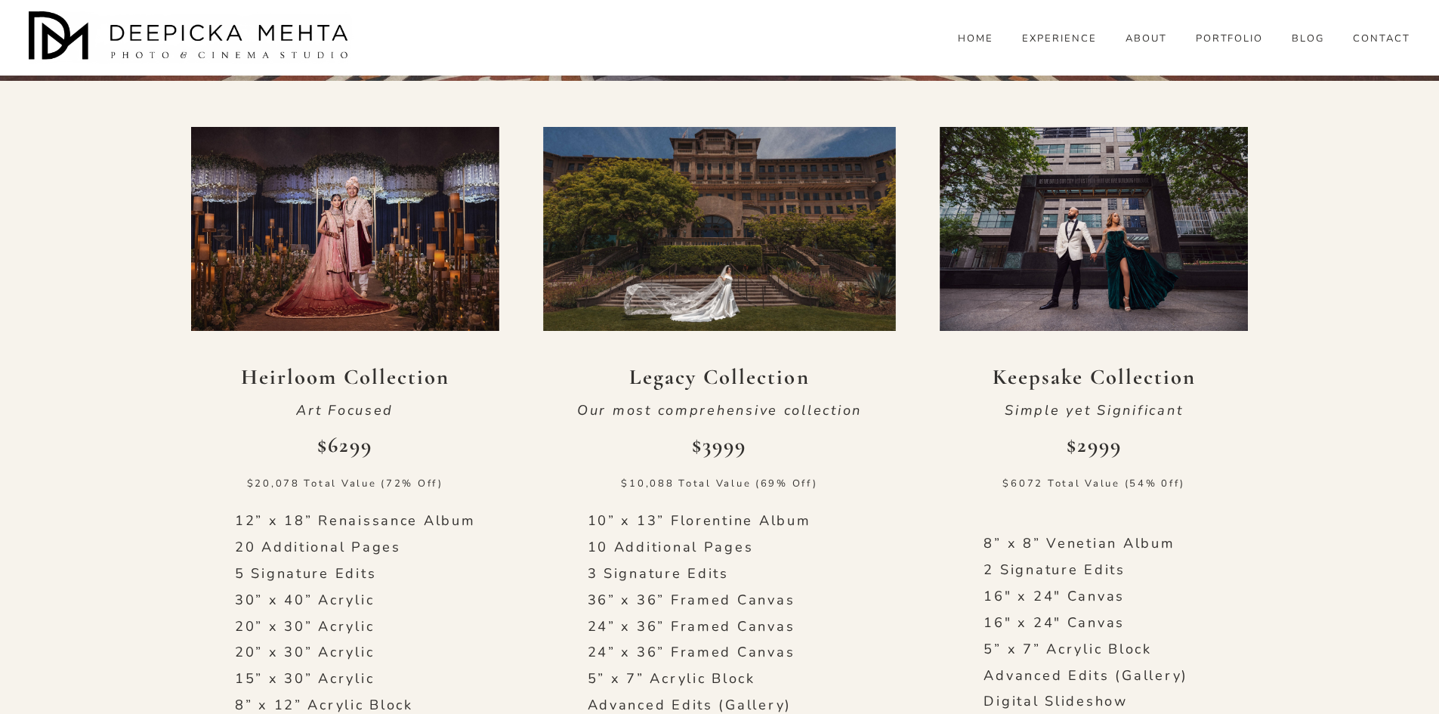
drag, startPoint x: 586, startPoint y: 212, endPoint x: 620, endPoint y: 232, distance: 39.7
drag, startPoint x: 620, startPoint y: 232, endPoint x: 870, endPoint y: 271, distance: 253.2
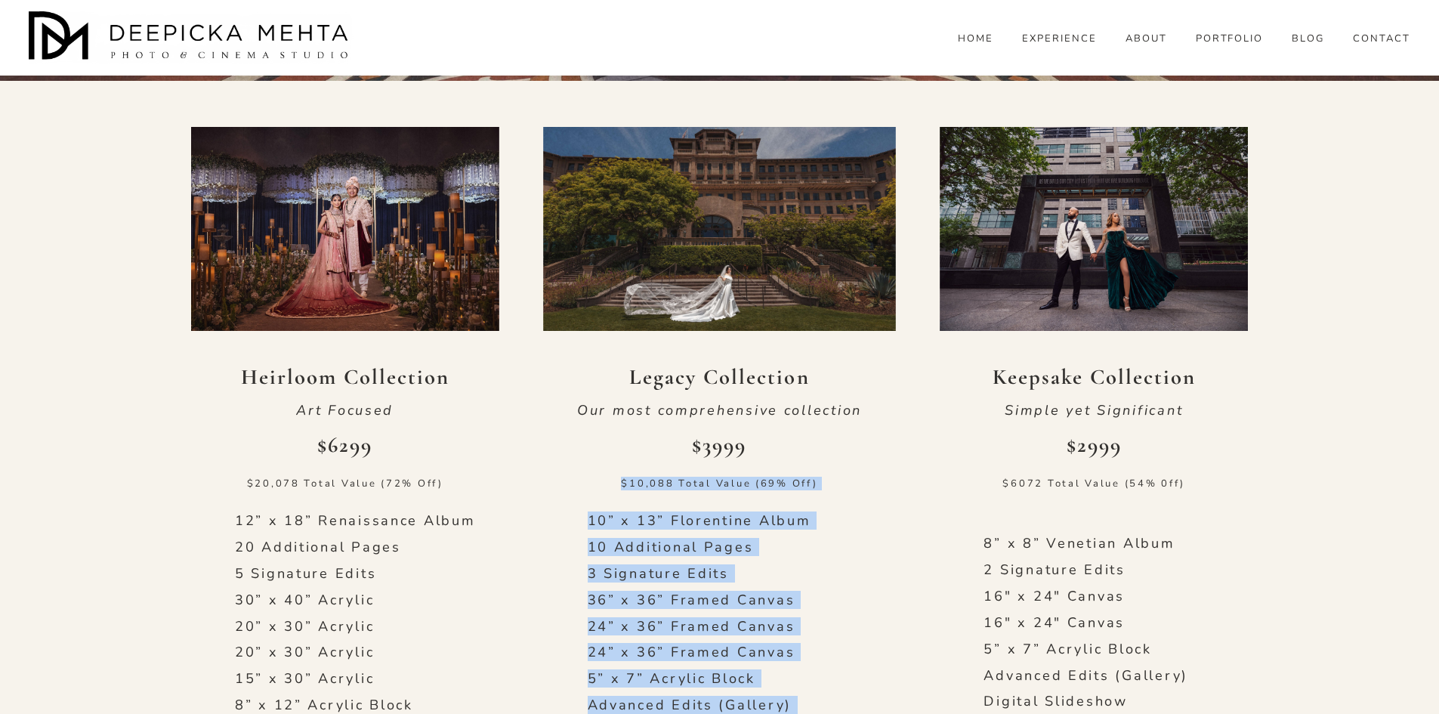
drag, startPoint x: 740, startPoint y: 459, endPoint x: 566, endPoint y: 227, distance: 289.8
click at [757, 619] on p "24” x 36” Framed Canvas" at bounding box center [720, 627] width 264 height 17
click at [829, 513] on div "10” x 13” [PERSON_NAME] Album 10 Additional Pages 3 Signature Edits 36” x 36” F…" at bounding box center [720, 653] width 264 height 280
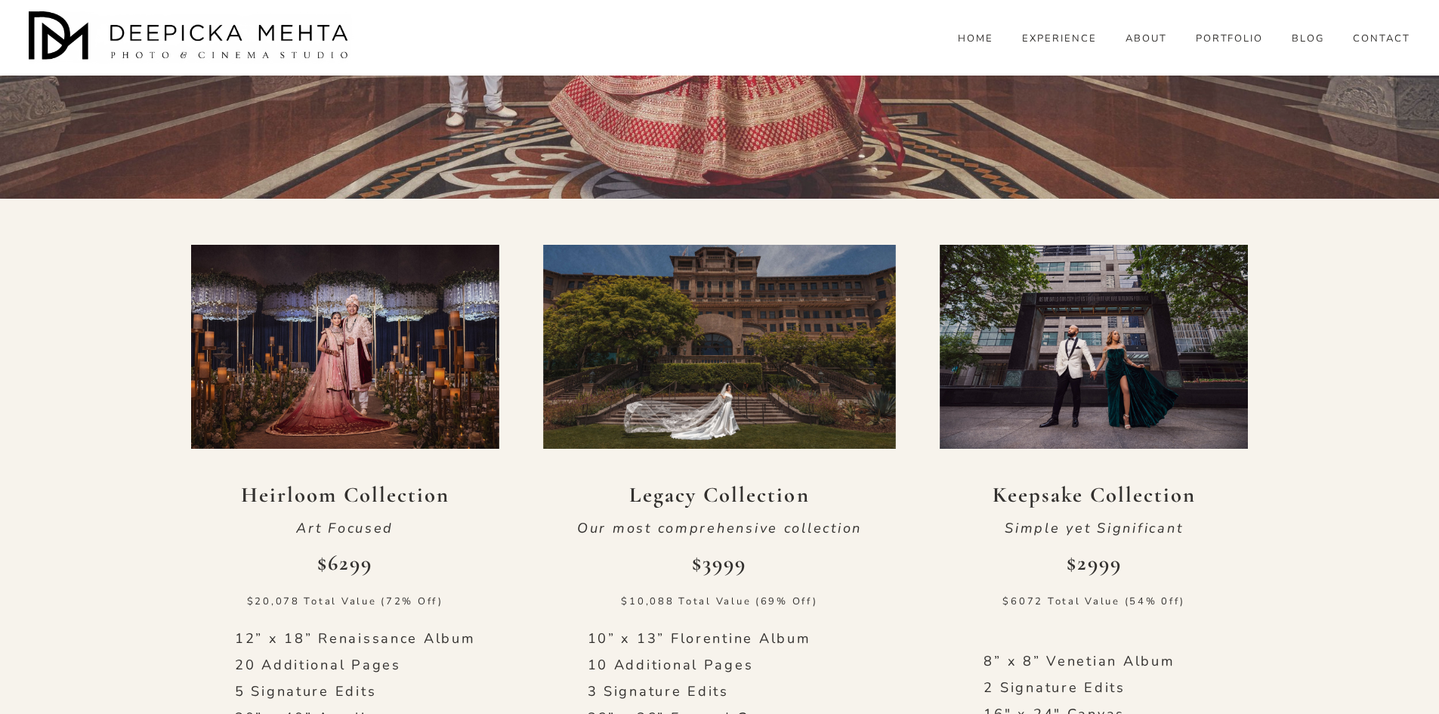
scroll to position [529, 0]
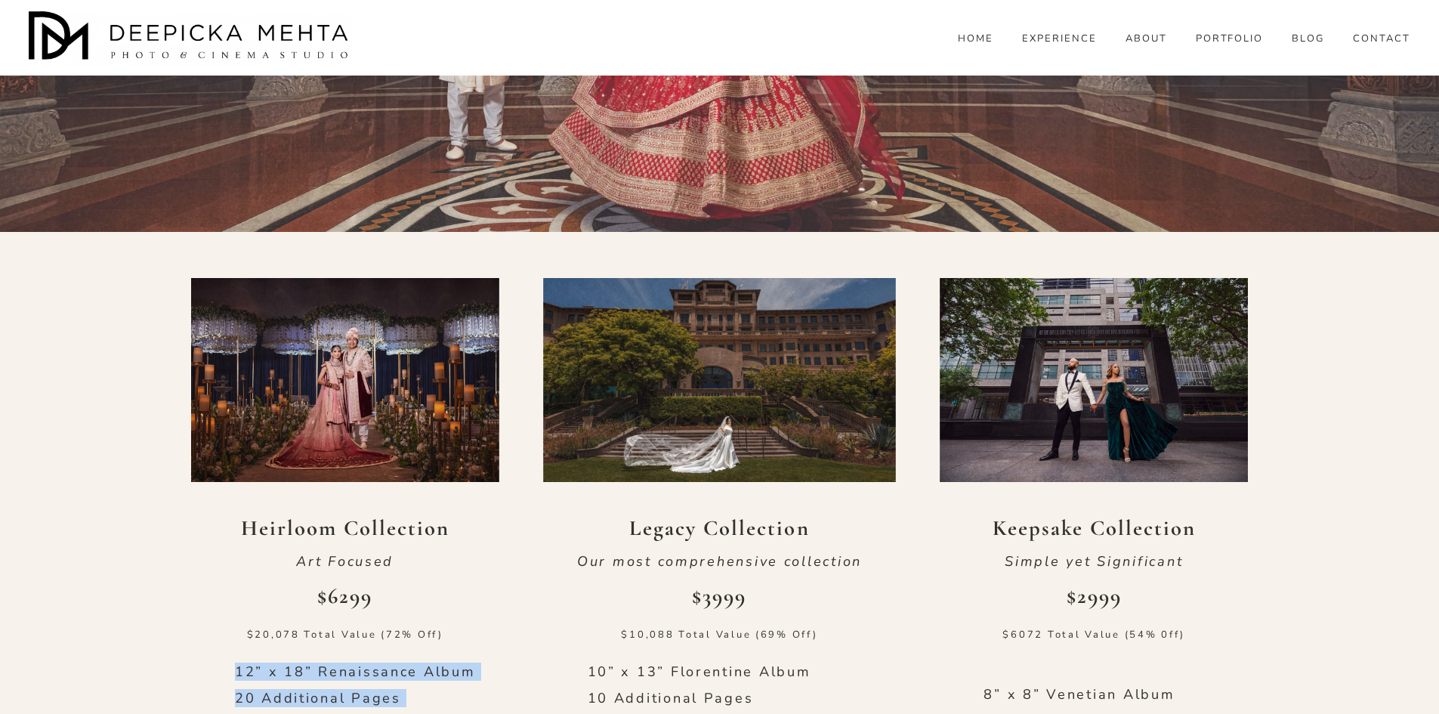
drag, startPoint x: 225, startPoint y: 395, endPoint x: 439, endPoint y: 554, distance: 266.3
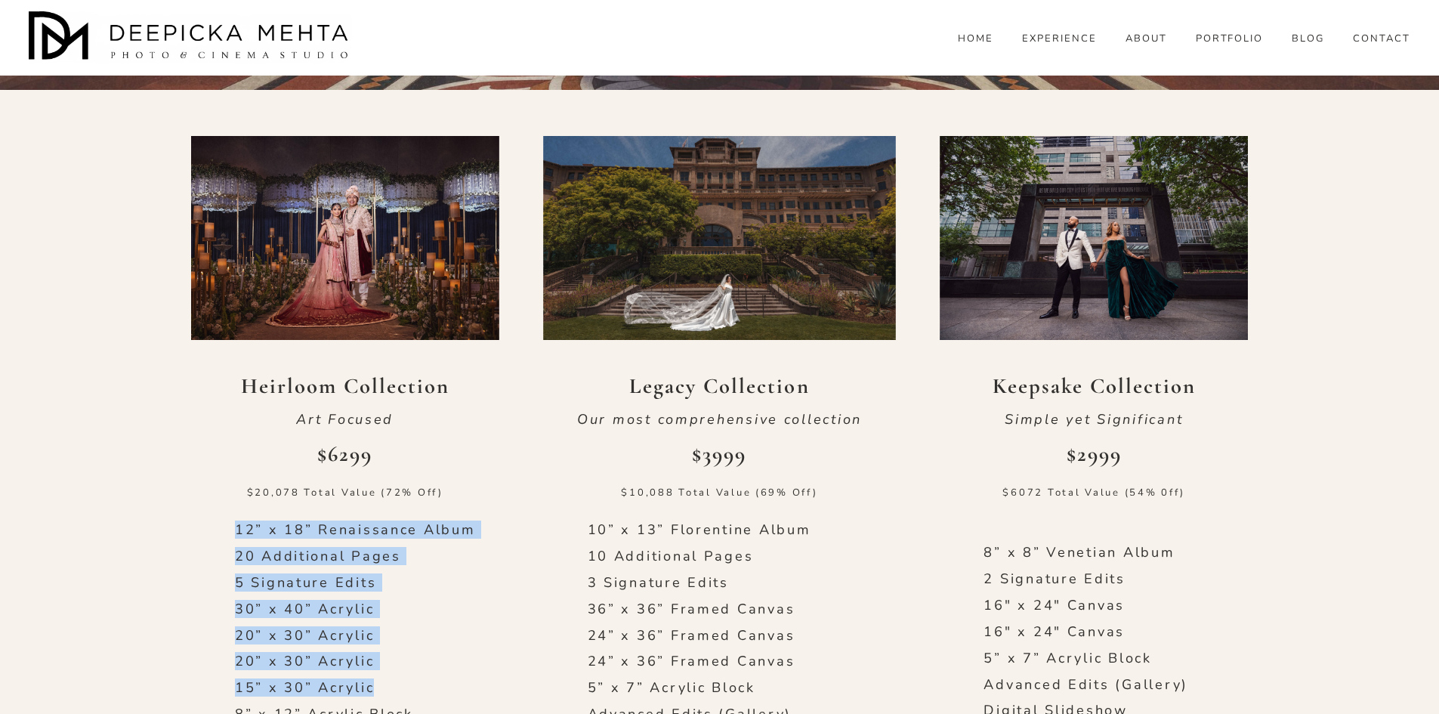
scroll to position [680, 0]
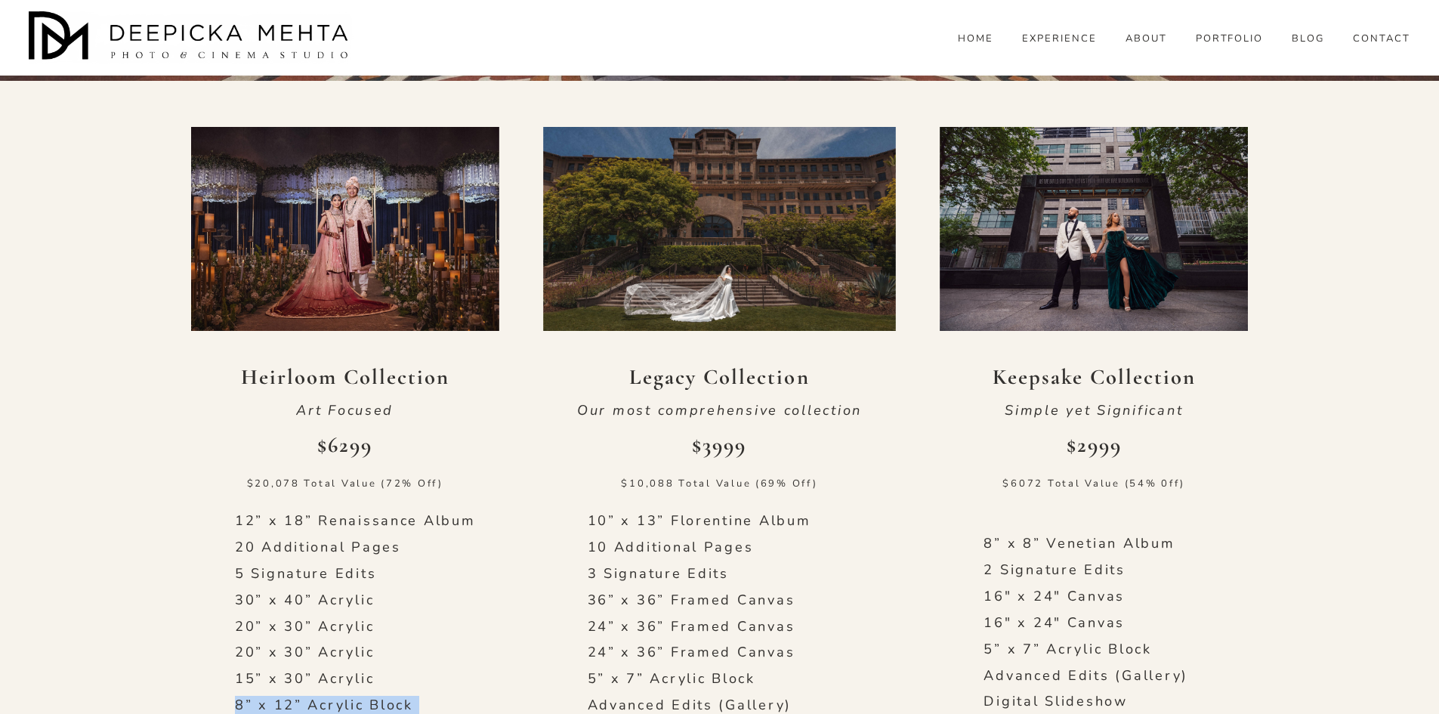
drag, startPoint x: 458, startPoint y: 565, endPoint x: 225, endPoint y: 426, distance: 271.1
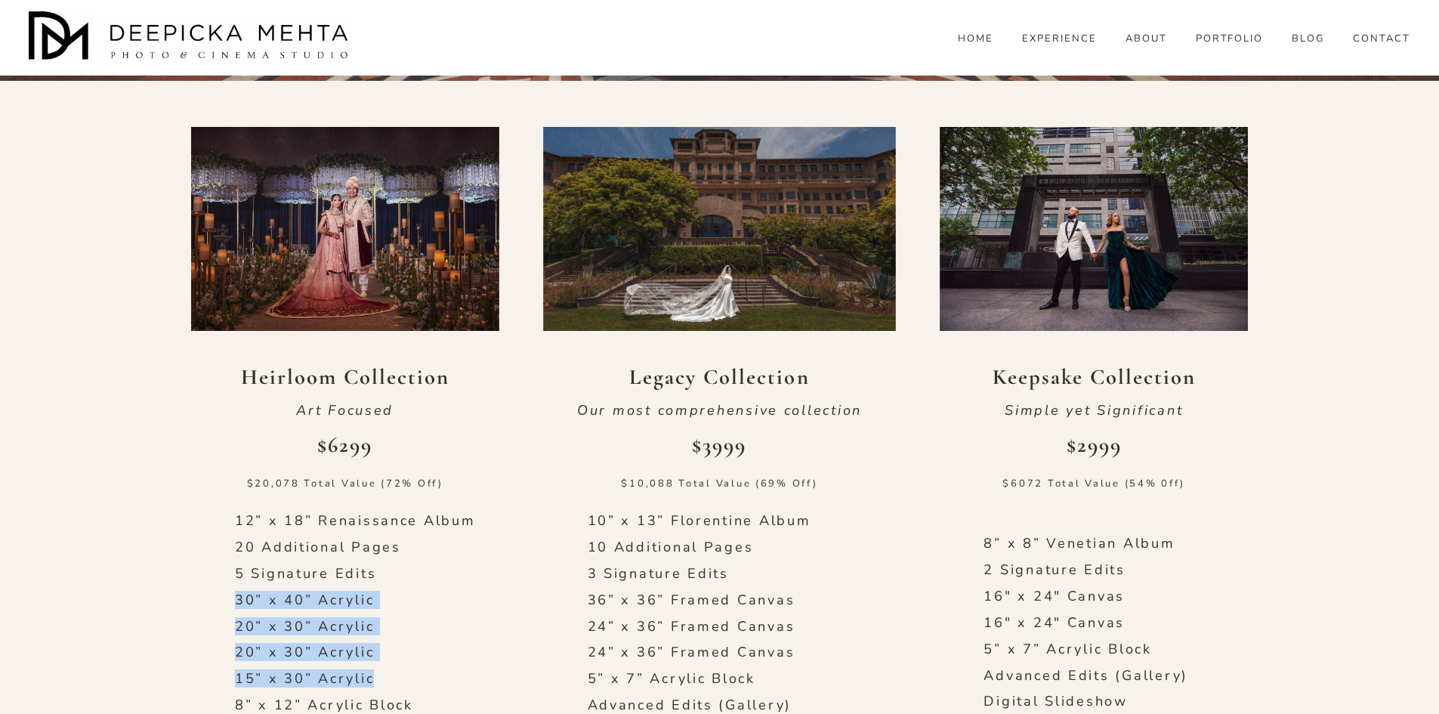
drag, startPoint x: 377, startPoint y: 407, endPoint x: 230, endPoint y: 318, distance: 172.2
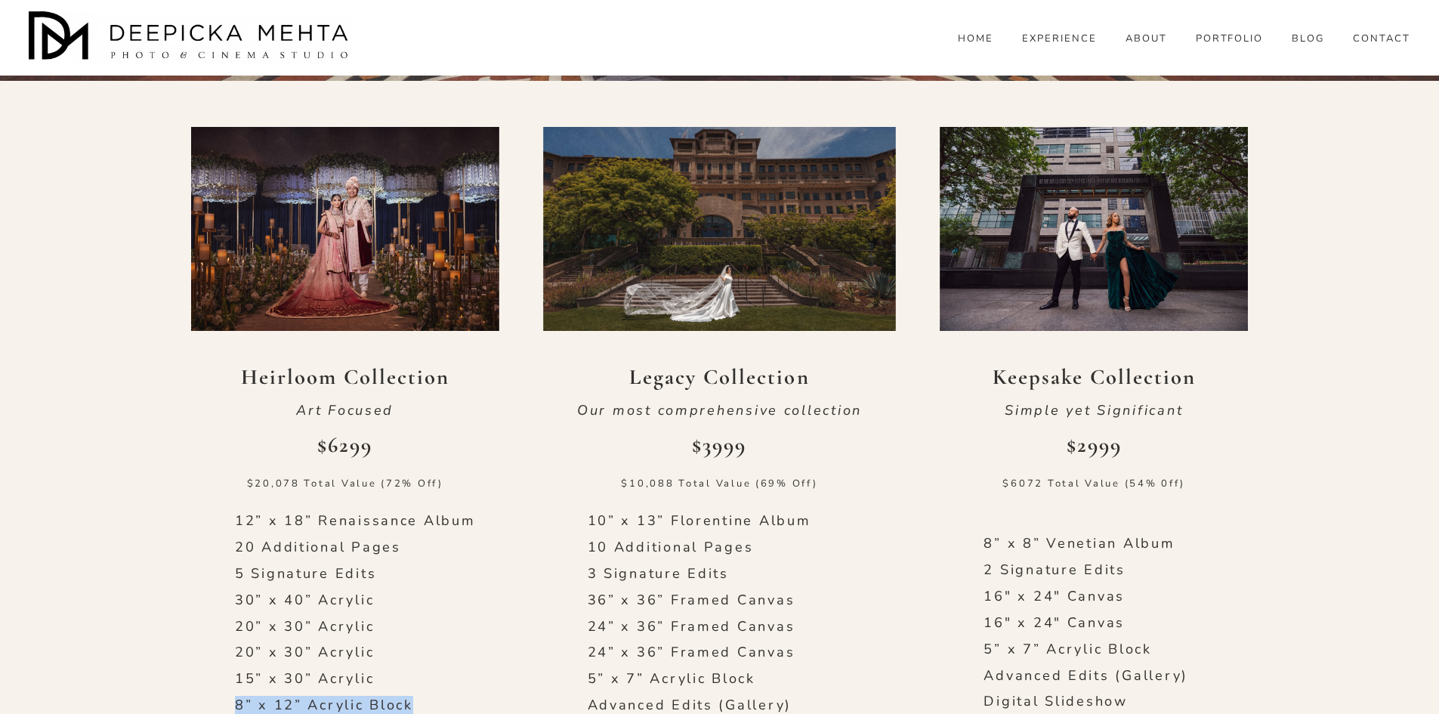
drag, startPoint x: 419, startPoint y: 429, endPoint x: 197, endPoint y: 425, distance: 222.2
drag, startPoint x: 812, startPoint y: 518, endPoint x: 579, endPoint y: 512, distance: 232.8
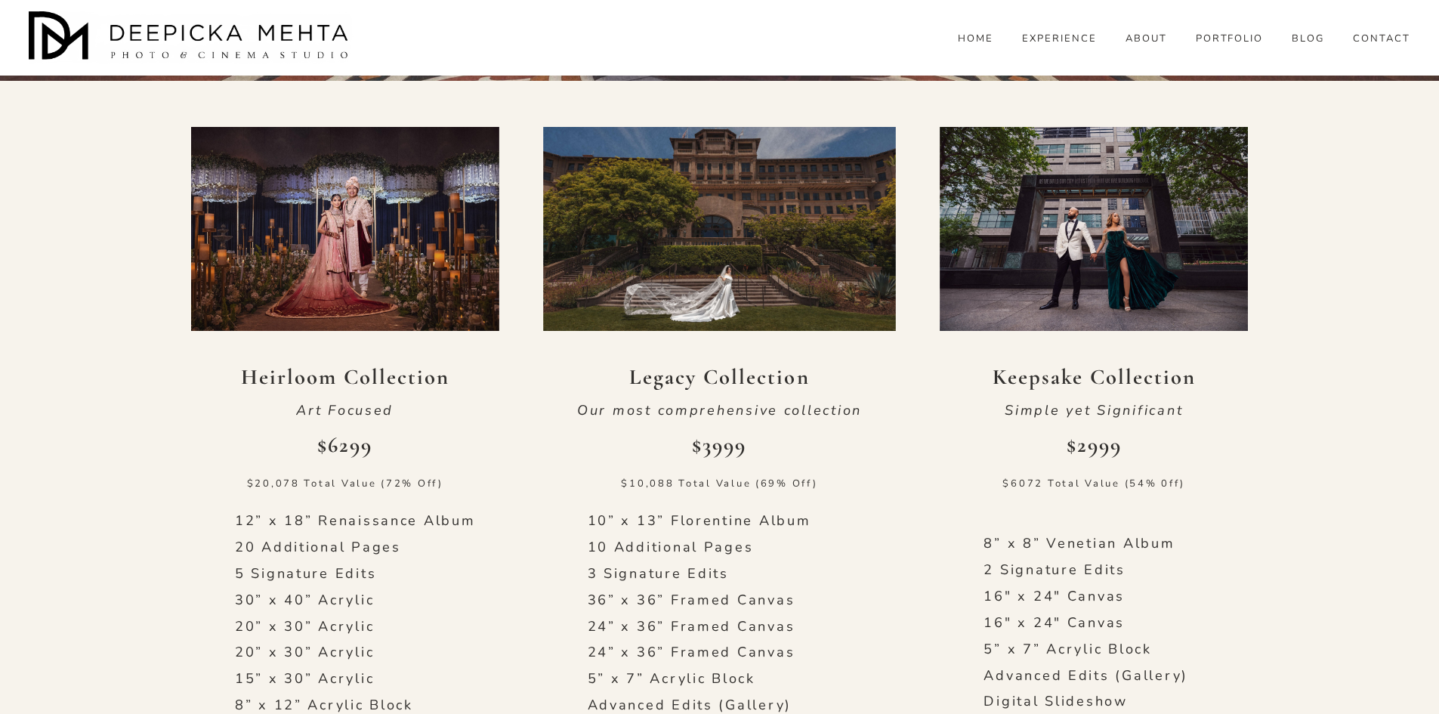
drag, startPoint x: 584, startPoint y: 515, endPoint x: 813, endPoint y: 515, distance: 228.9
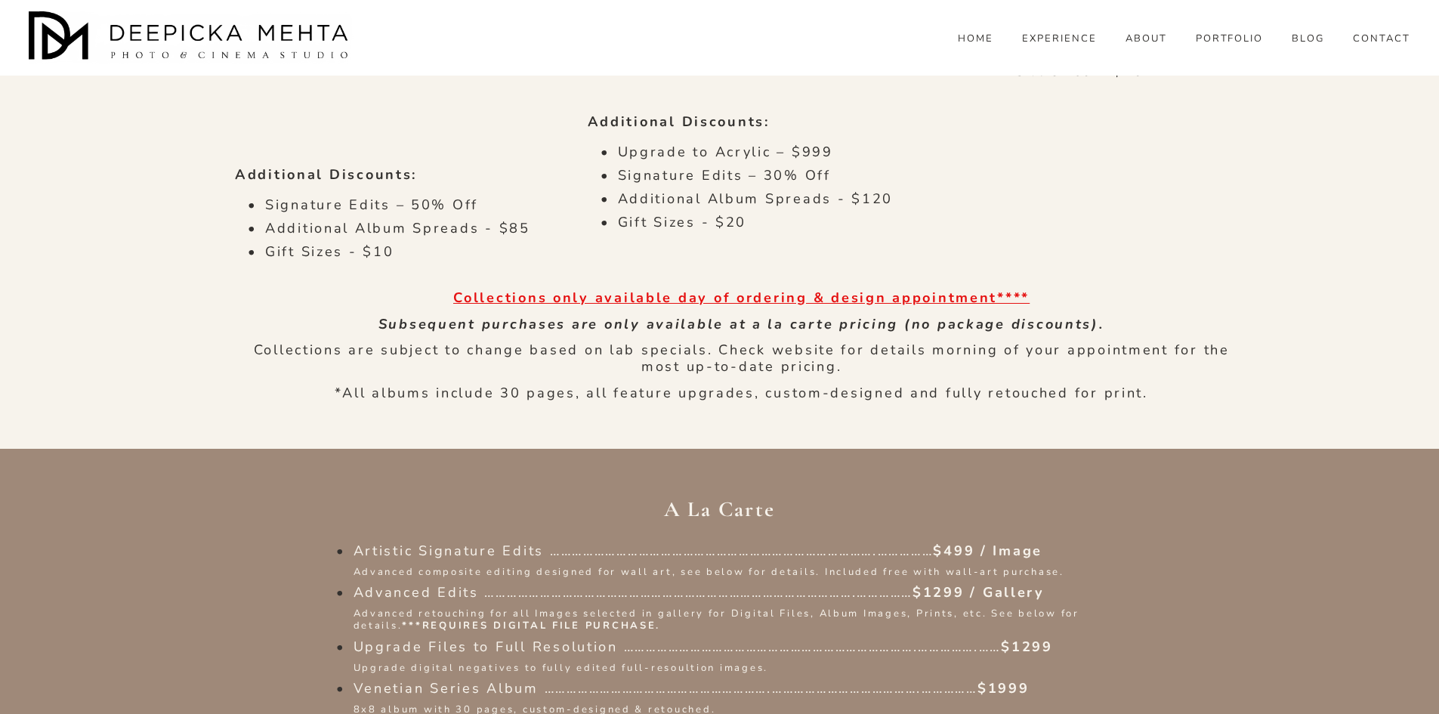
scroll to position [1587, 0]
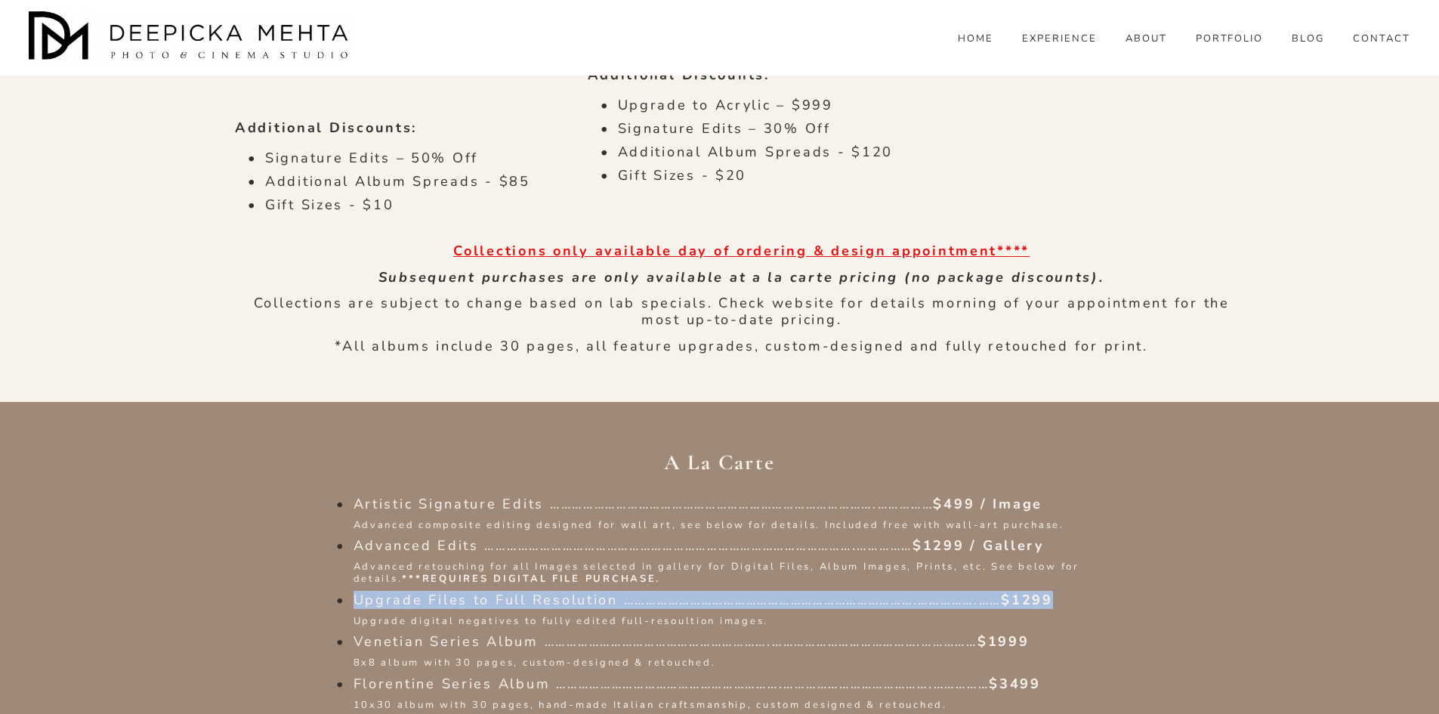
drag, startPoint x: 355, startPoint y: 327, endPoint x: 1102, endPoint y: 332, distance: 746.6
click at [1102, 592] on p "Upgrade Files to Full Resolution …………………………………………………………………….…………….…… $1299" at bounding box center [735, 600] width 763 height 17
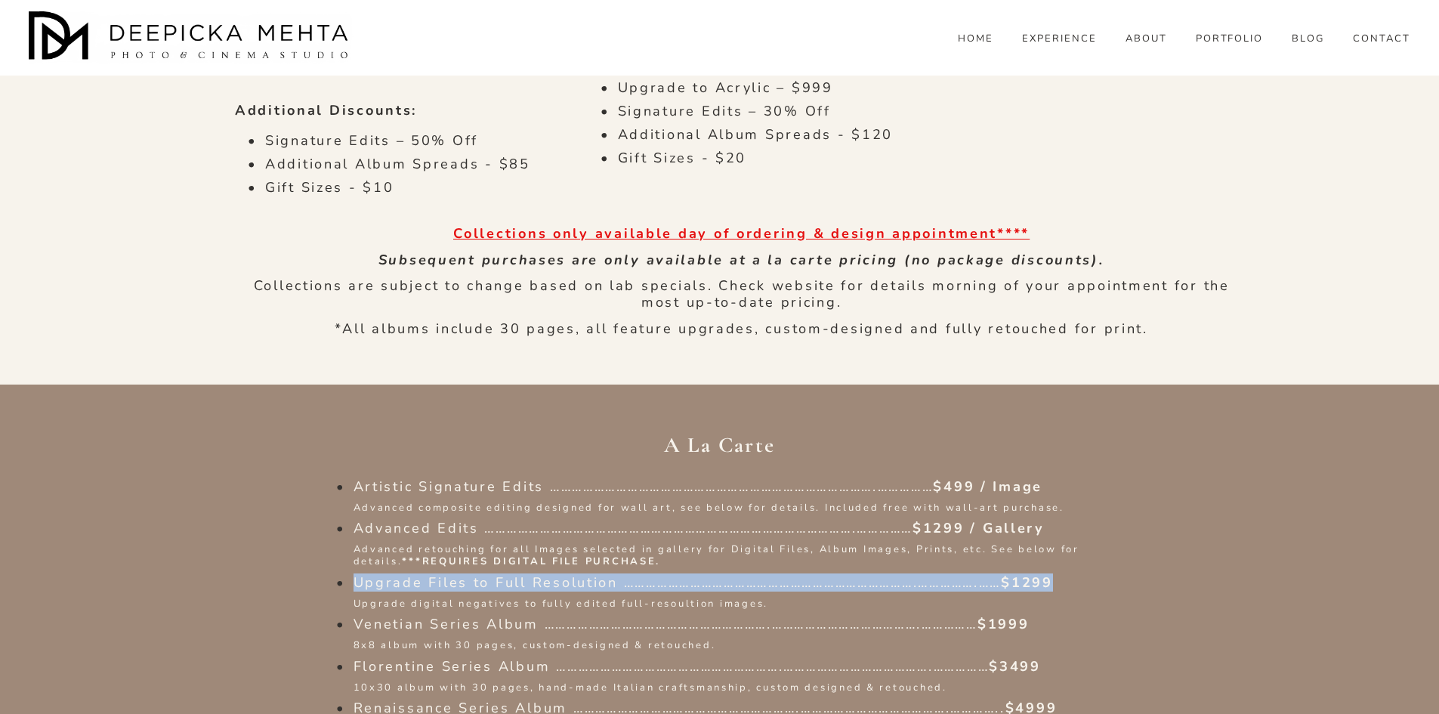
scroll to position [1662, 0]
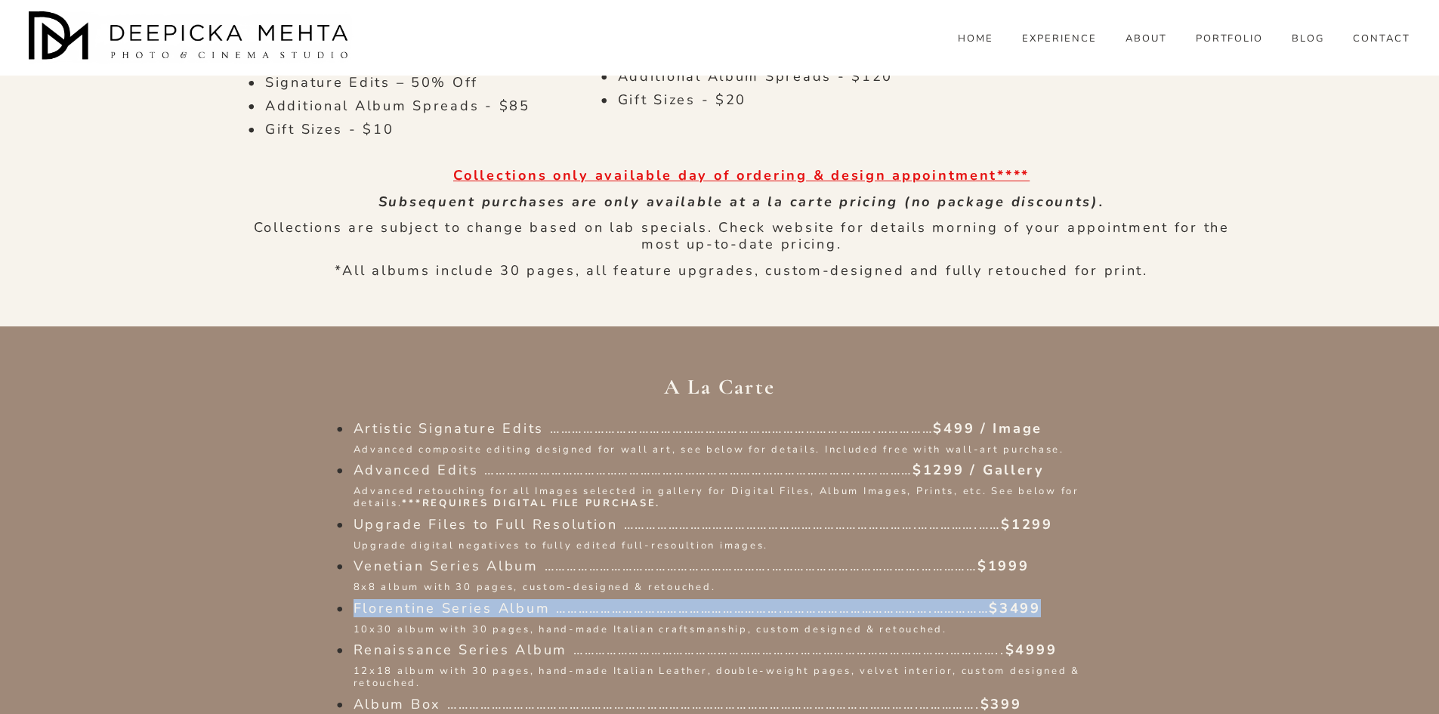
drag, startPoint x: 353, startPoint y: 337, endPoint x: 1109, endPoint y: 332, distance: 756.4
click at [1109, 601] on p "Florentine Series Album …………………………………………………….………………………………….…………… $3499" at bounding box center [735, 609] width 763 height 17
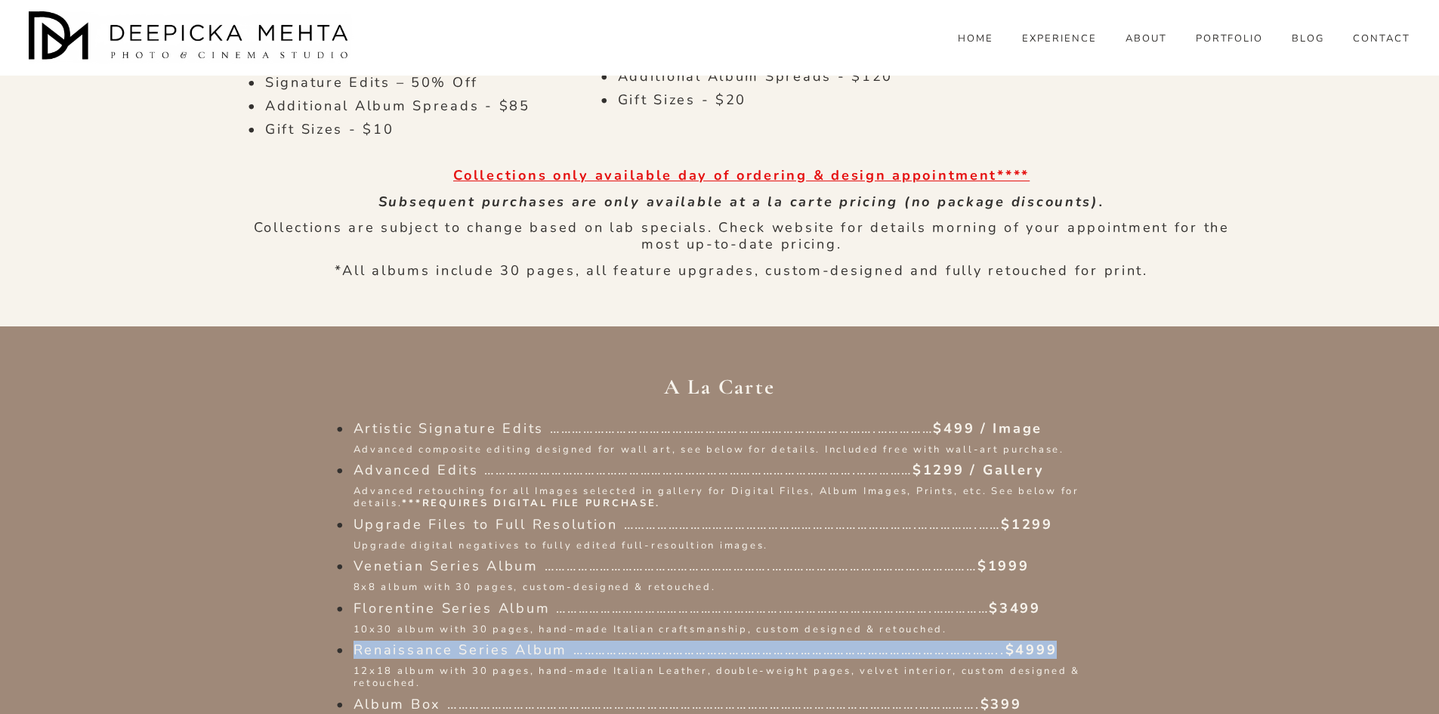
click at [1111, 421] on ul "Artistic Signature Edits …………………………………………………………………………….…………… $499 / Image Advan…" at bounding box center [719, 693] width 793 height 545
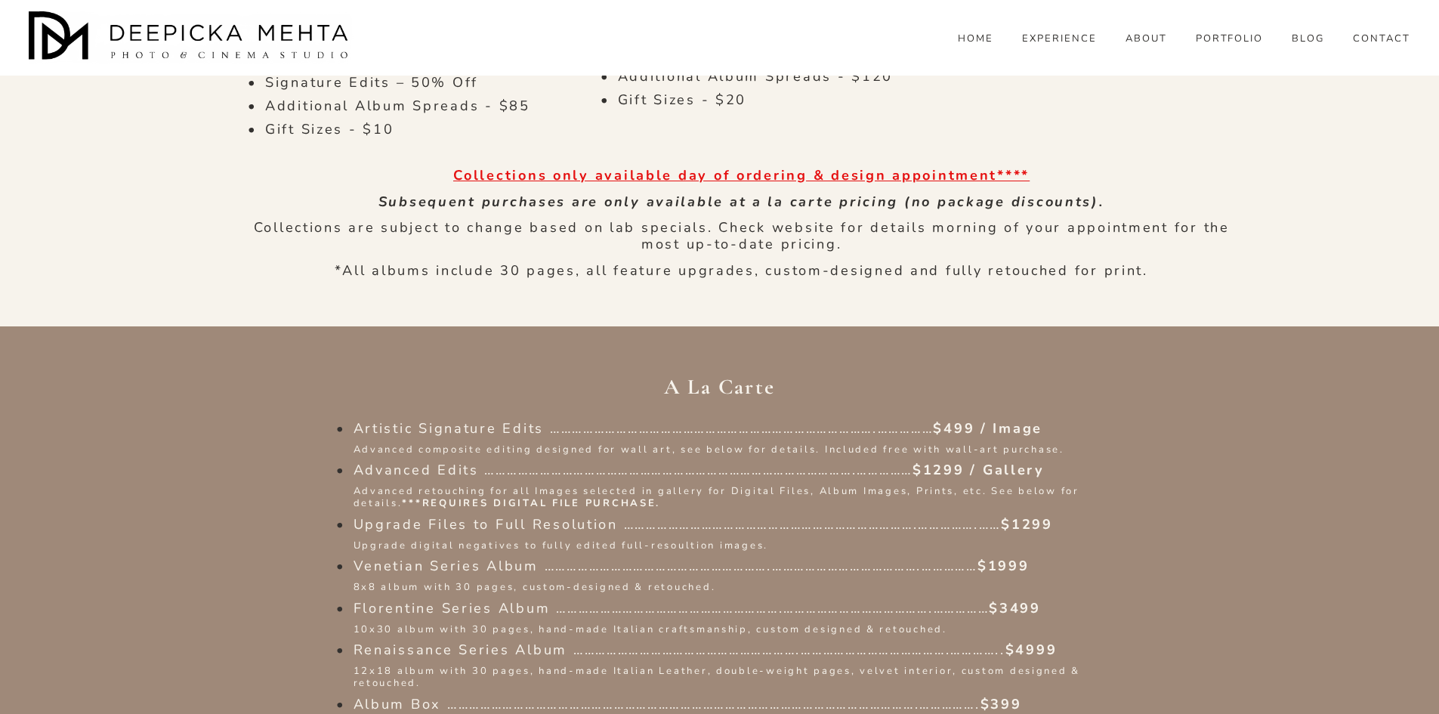
click at [1083, 601] on p "Florentine Series Album …………………………………………………….………………………………….…………… $3499" at bounding box center [735, 609] width 763 height 17
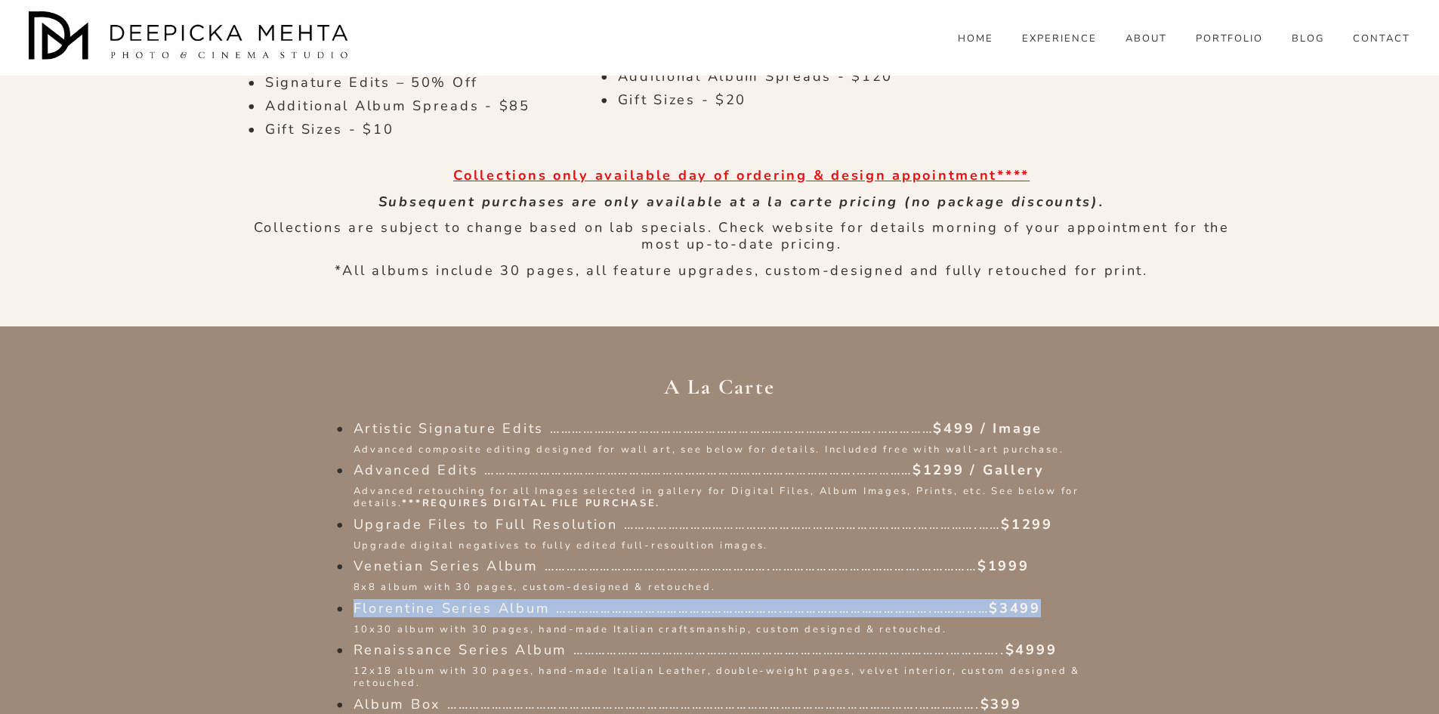
drag, startPoint x: 1084, startPoint y: 337, endPoint x: 332, endPoint y: 340, distance: 751.8
click at [354, 601] on p "Florentine Series Album …………………………………………………….………………………………….…………… $3499" at bounding box center [735, 609] width 763 height 17
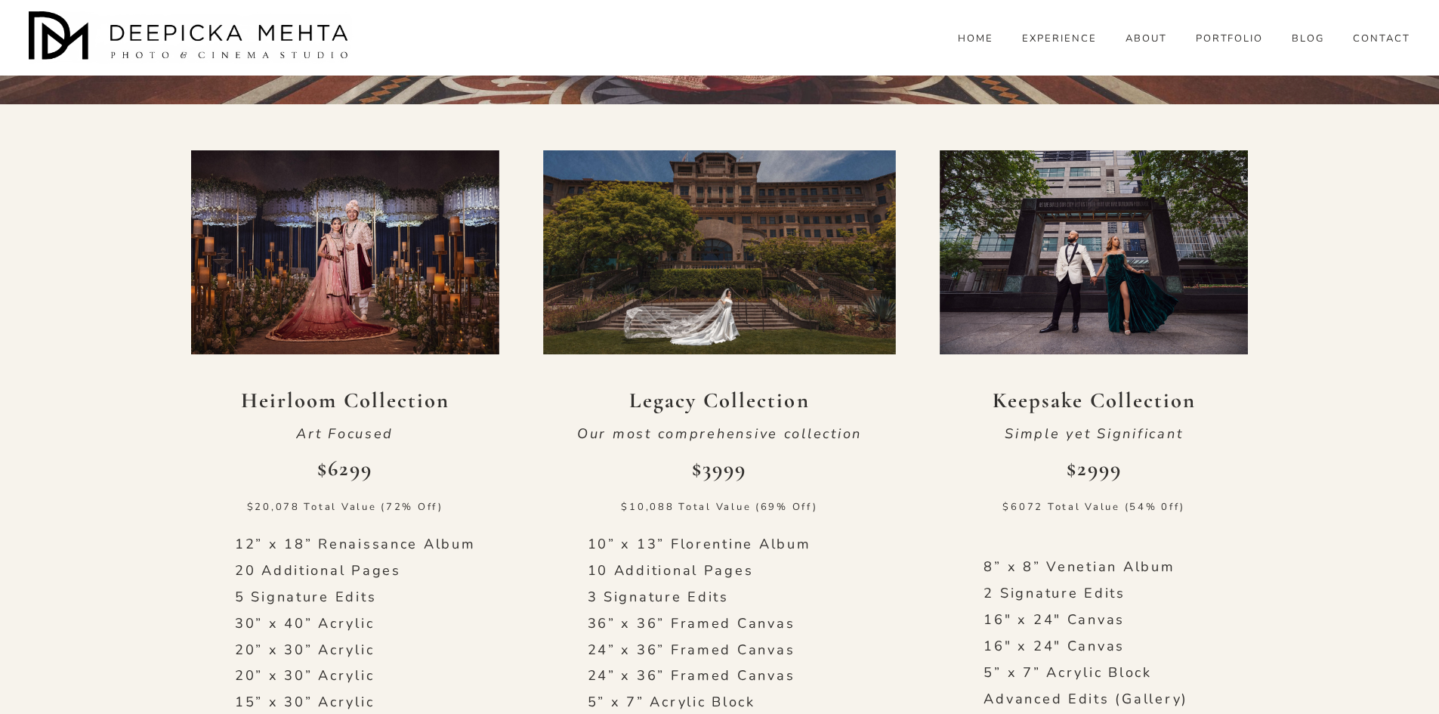
scroll to position [604, 0]
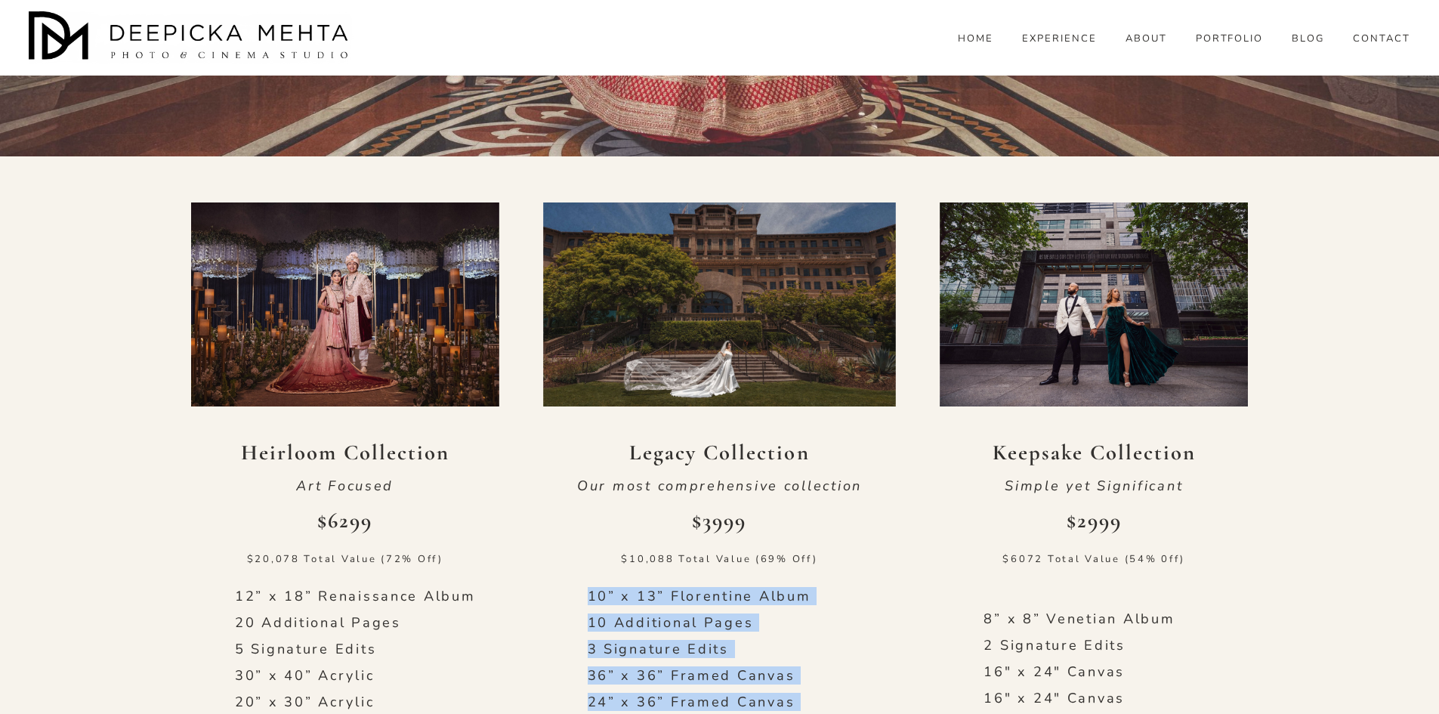
drag, startPoint x: 728, startPoint y: 486, endPoint x: 571, endPoint y: 320, distance: 227.7
